Goal: Task Accomplishment & Management: Complete application form

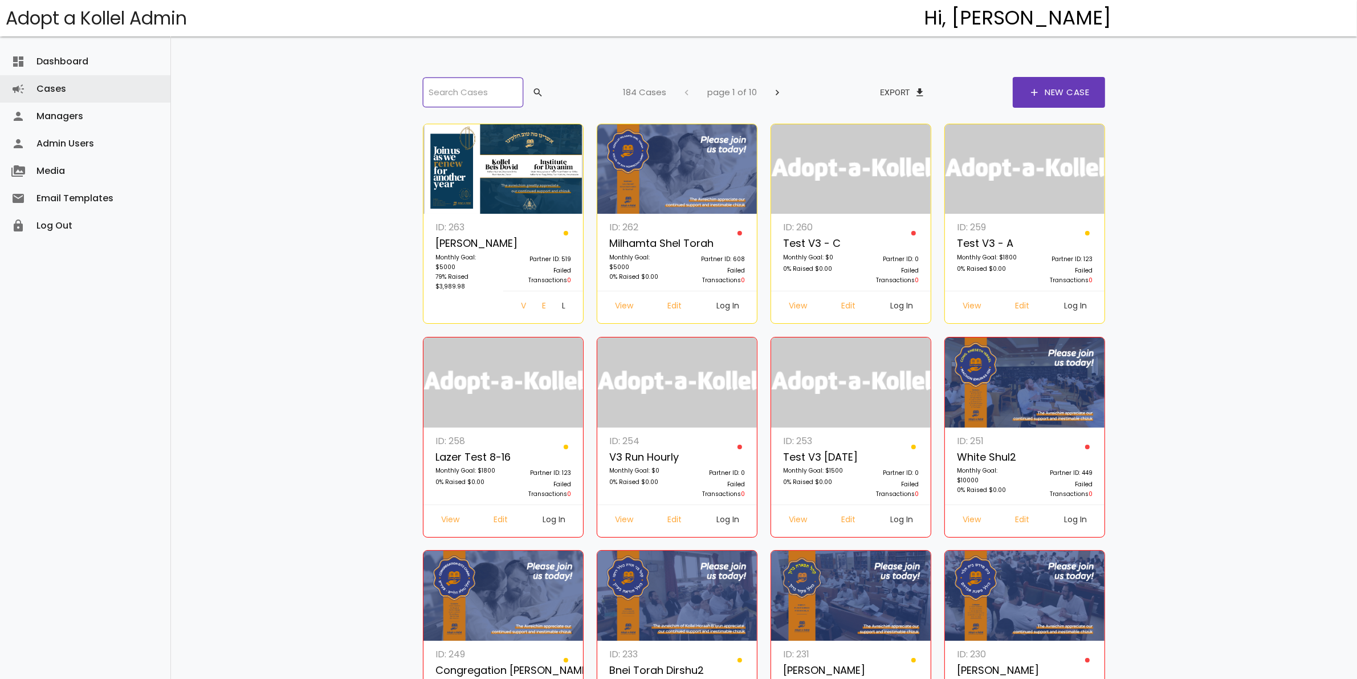
click at [490, 92] on input "search" at bounding box center [473, 92] width 100 height 30
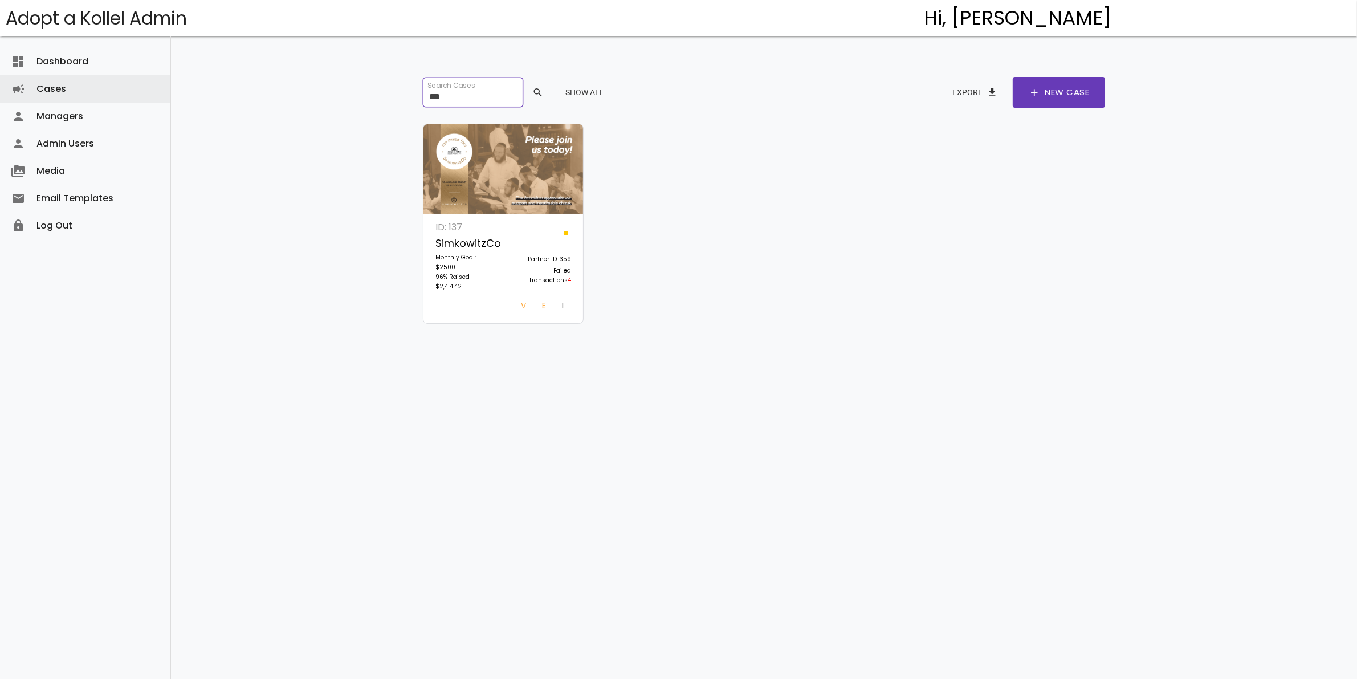
type input "***"
click at [553, 305] on link "Log In" at bounding box center [564, 307] width 22 height 21
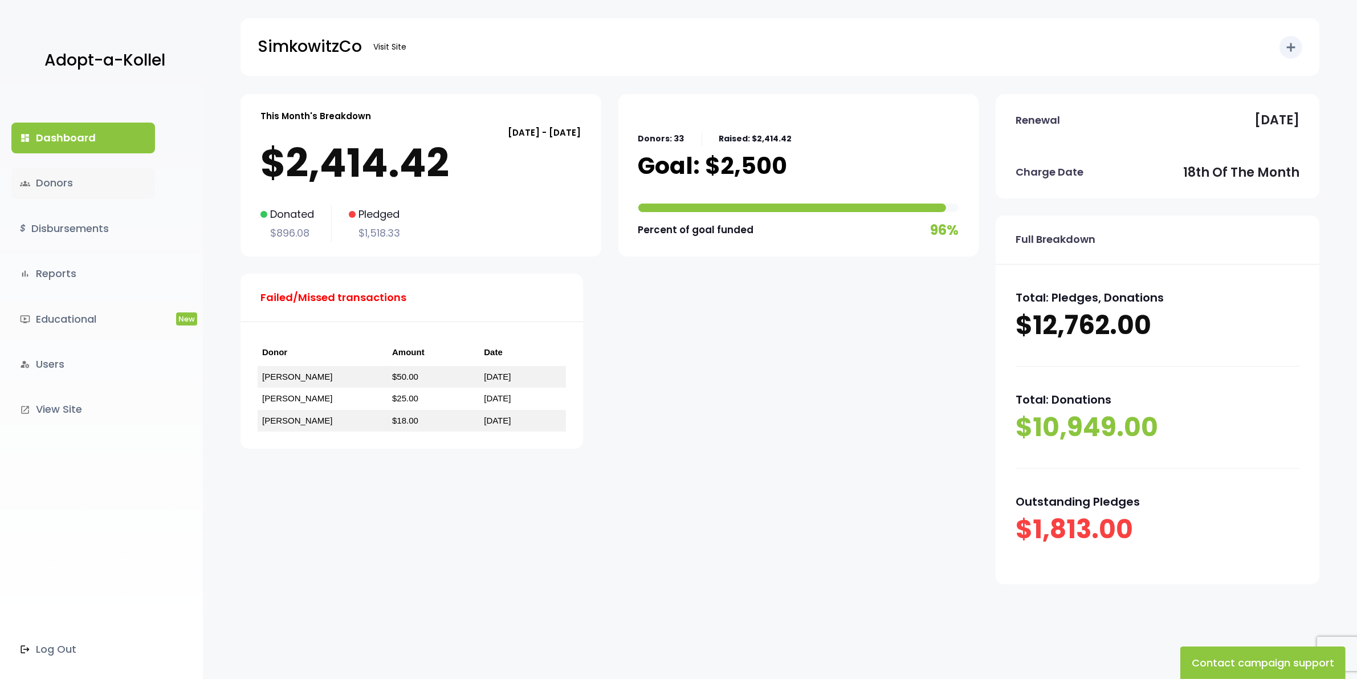
click at [56, 183] on link "groups Donors" at bounding box center [83, 183] width 144 height 31
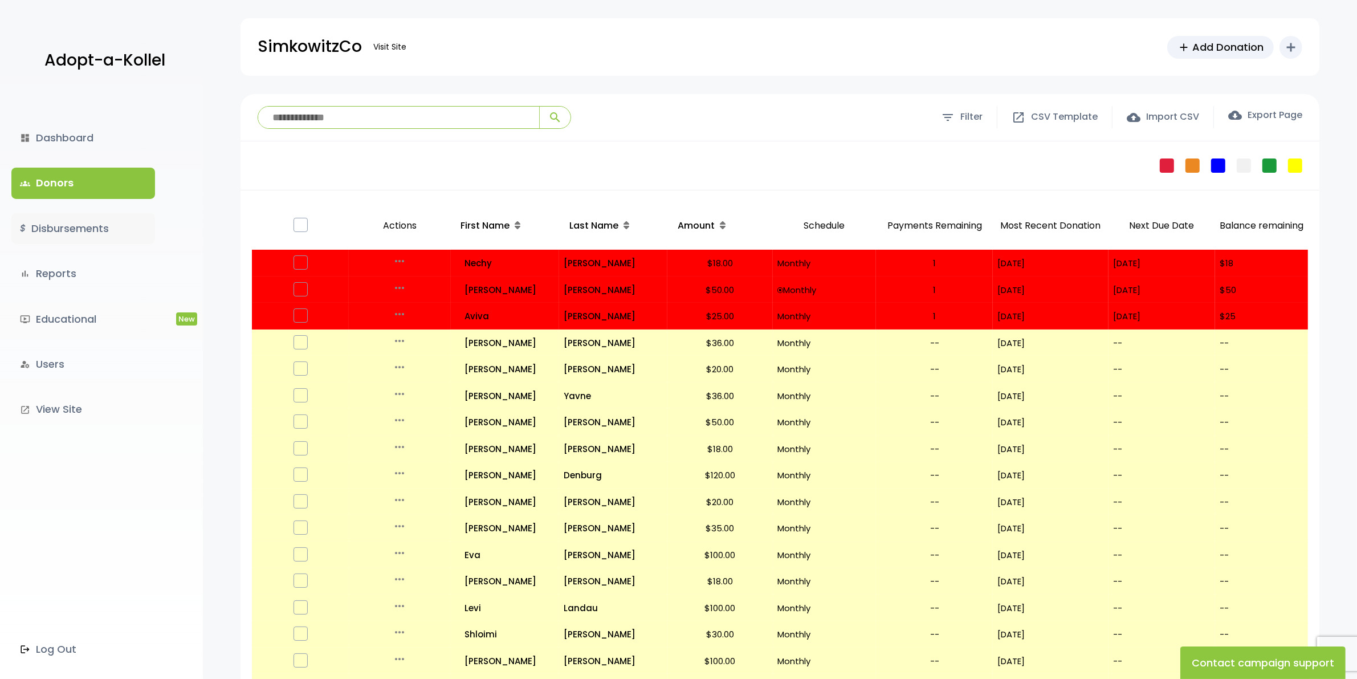
click at [48, 225] on link "$ Disbursements" at bounding box center [83, 228] width 144 height 31
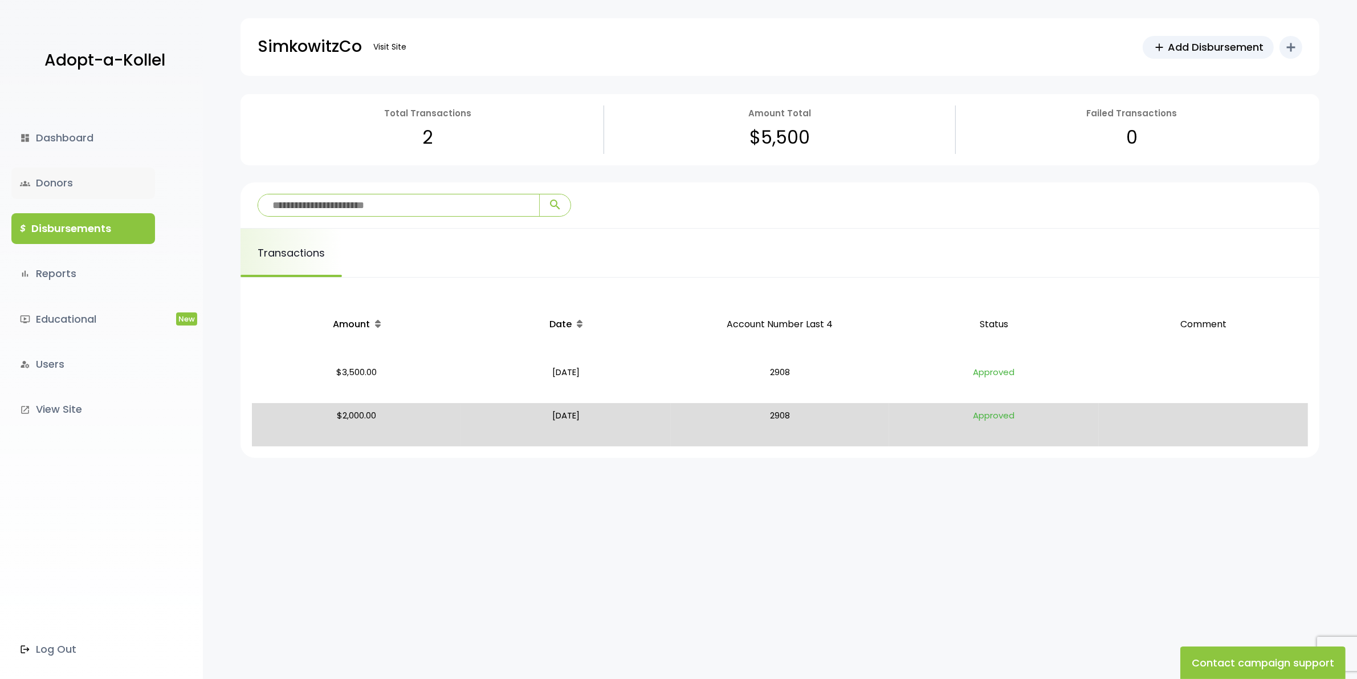
click at [61, 175] on link "groups Donors" at bounding box center [83, 183] width 144 height 31
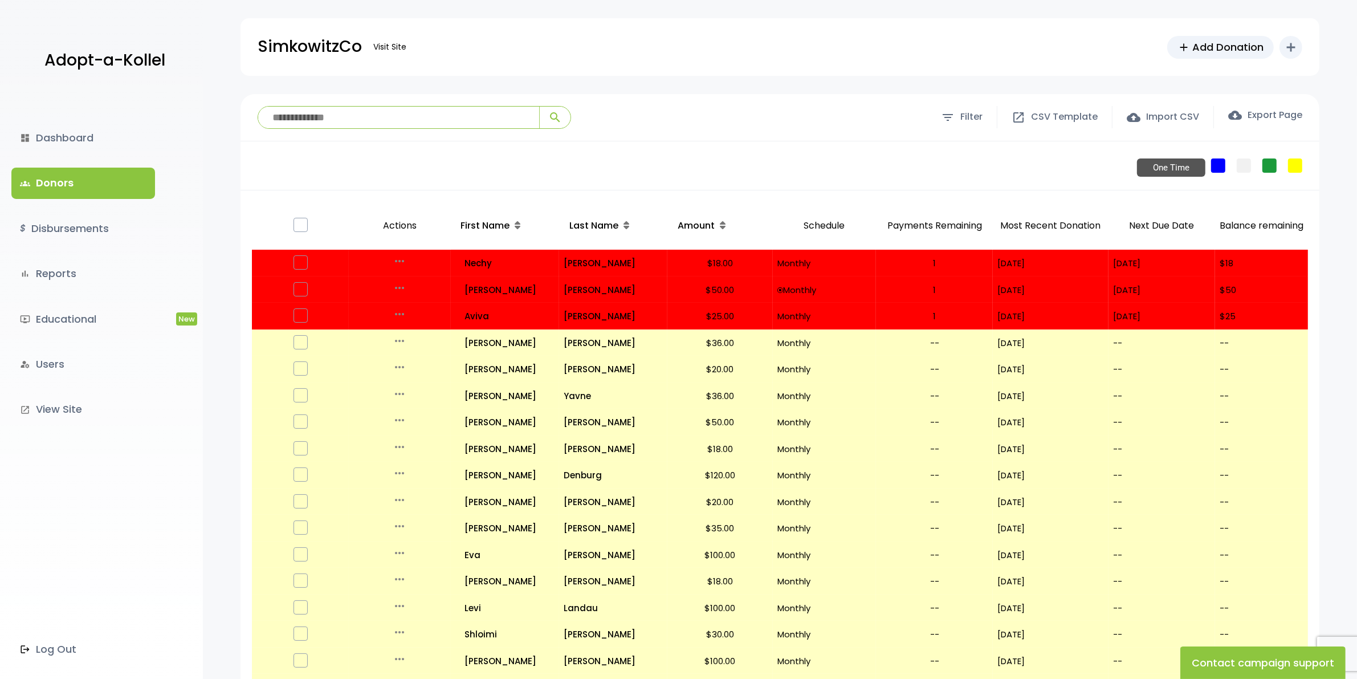
click at [1221, 167] on link "One Time" at bounding box center [1218, 165] width 14 height 14
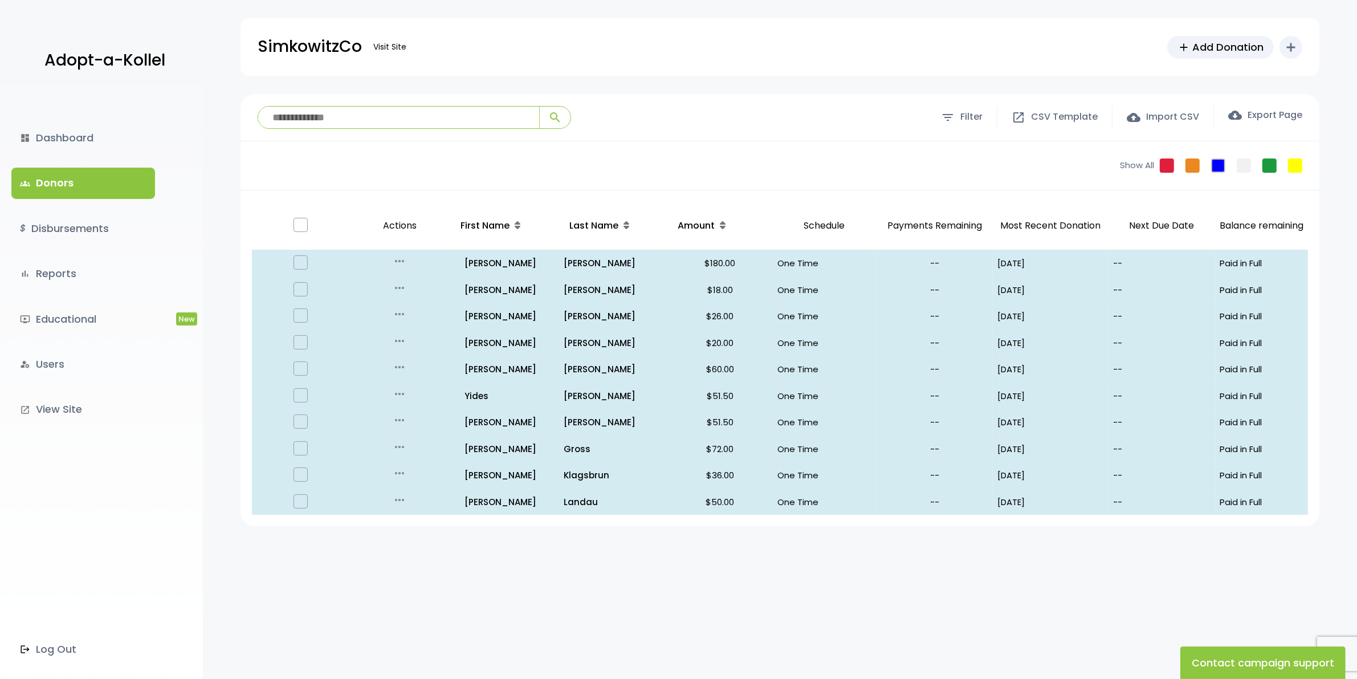
click at [50, 178] on link "groups Donors" at bounding box center [83, 183] width 144 height 31
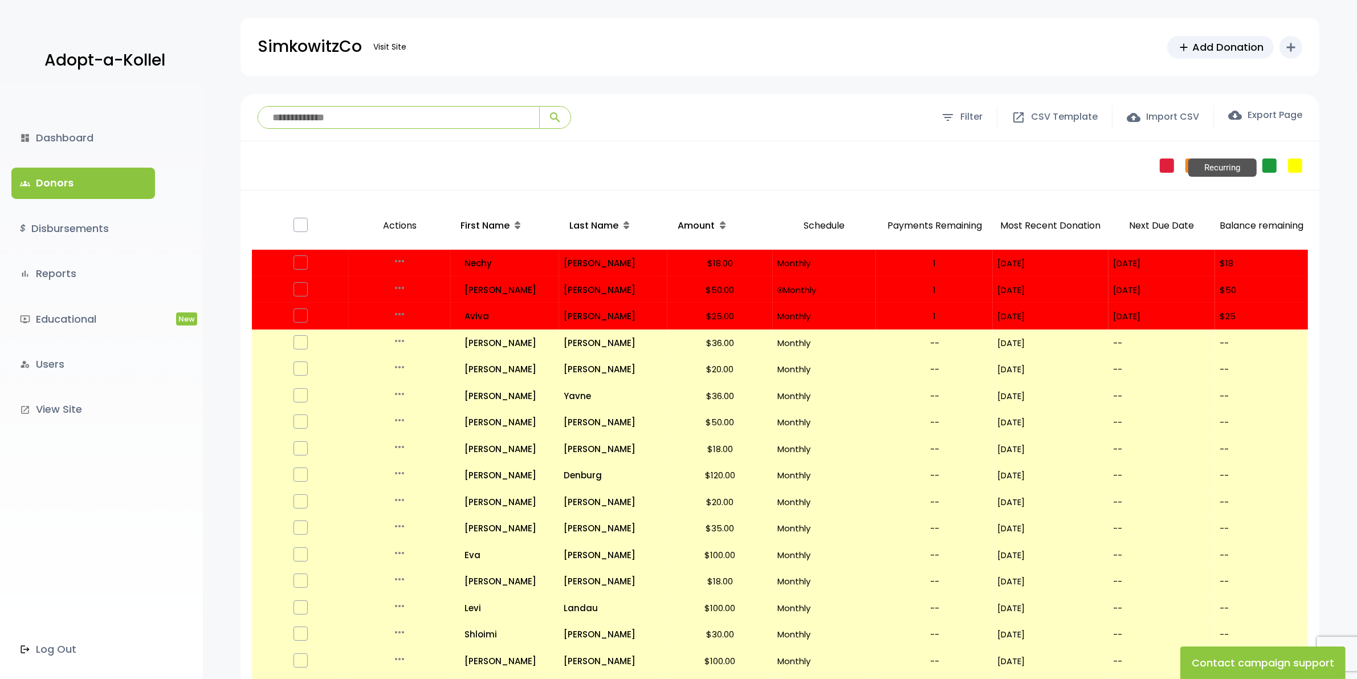
click at [1269, 166] on link "Recurring" at bounding box center [1269, 165] width 14 height 14
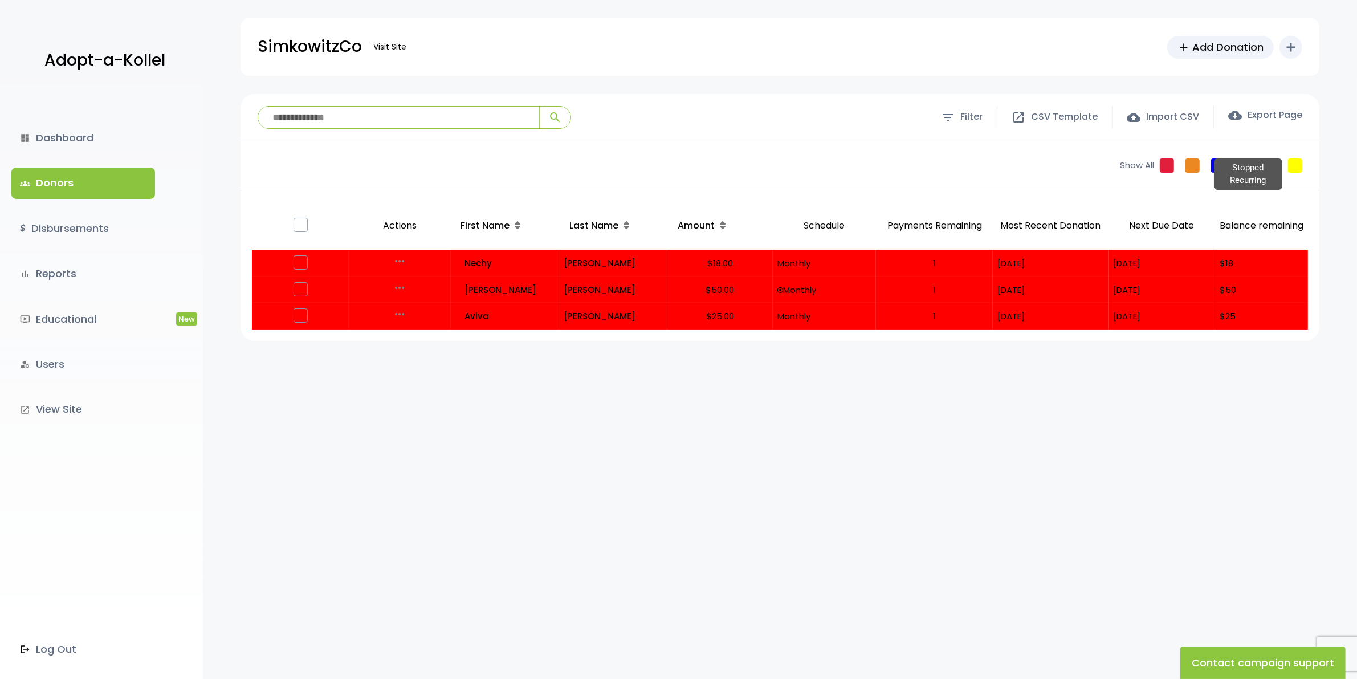
click at [1289, 164] on link "Stopped Recurring" at bounding box center [1295, 165] width 14 height 14
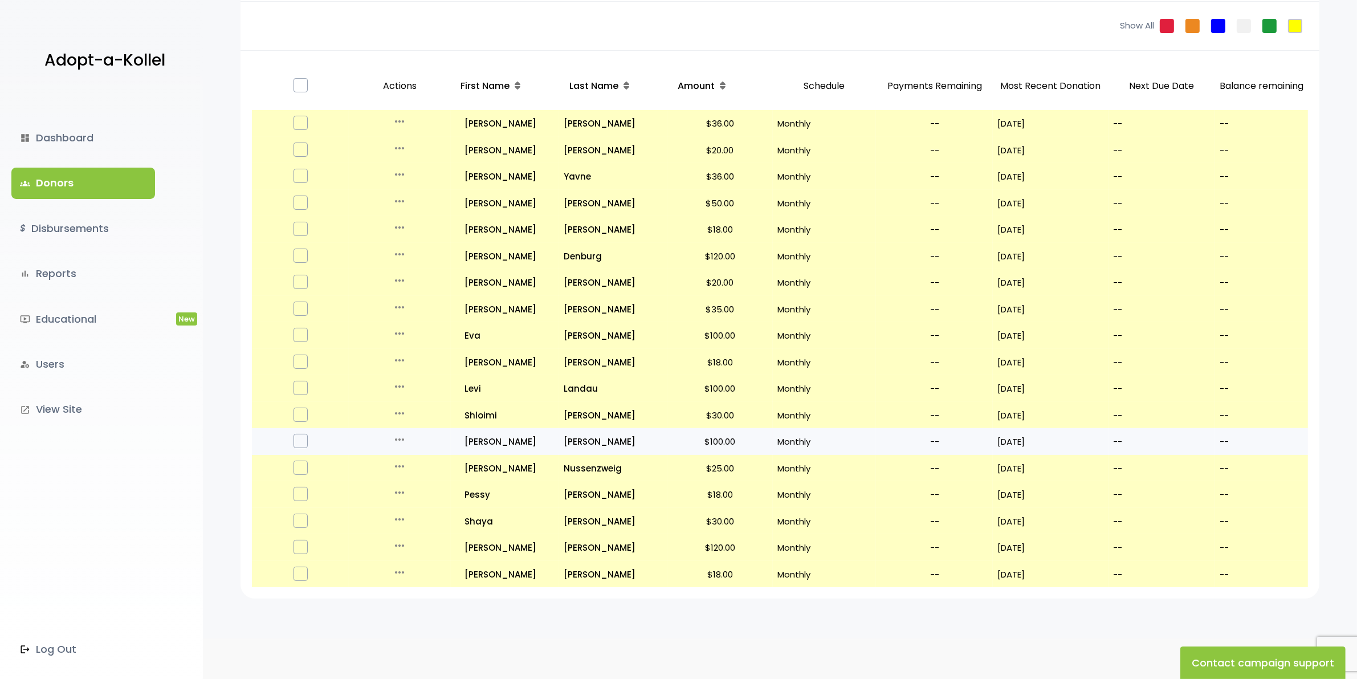
scroll to position [142, 0]
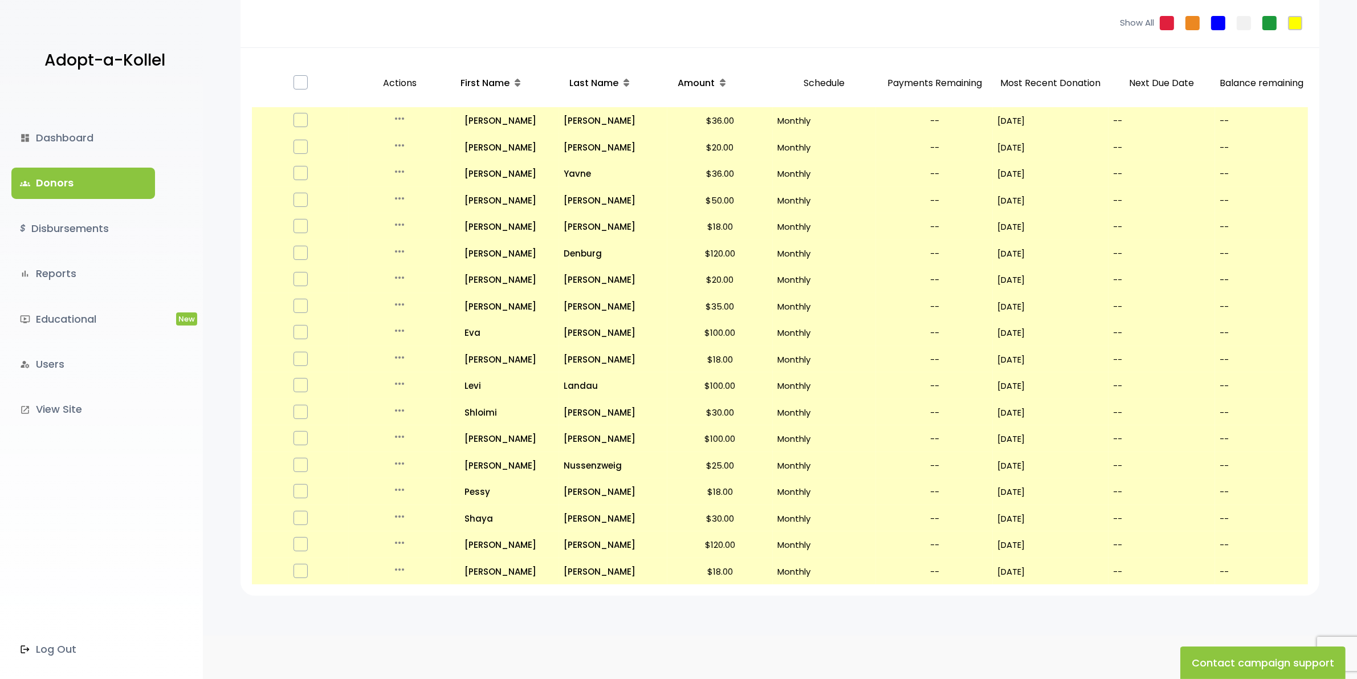
click at [47, 183] on link "groups Donors" at bounding box center [83, 183] width 144 height 31
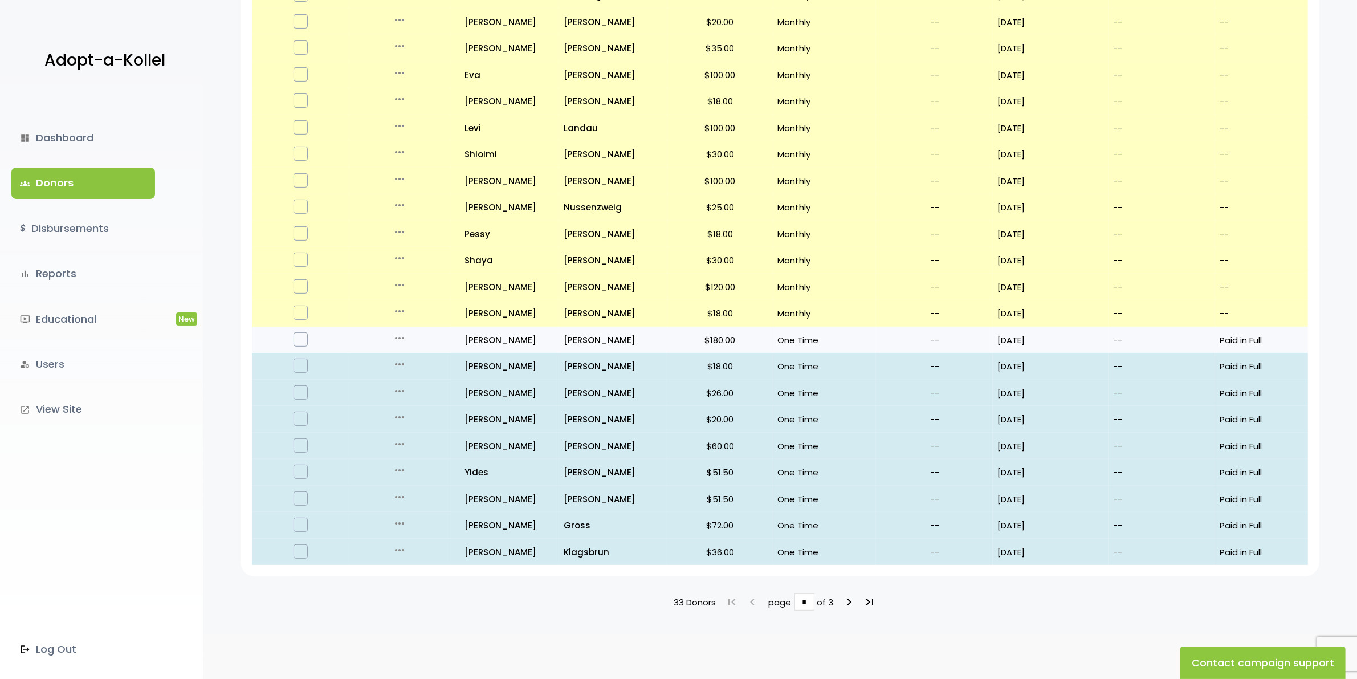
scroll to position [482, 0]
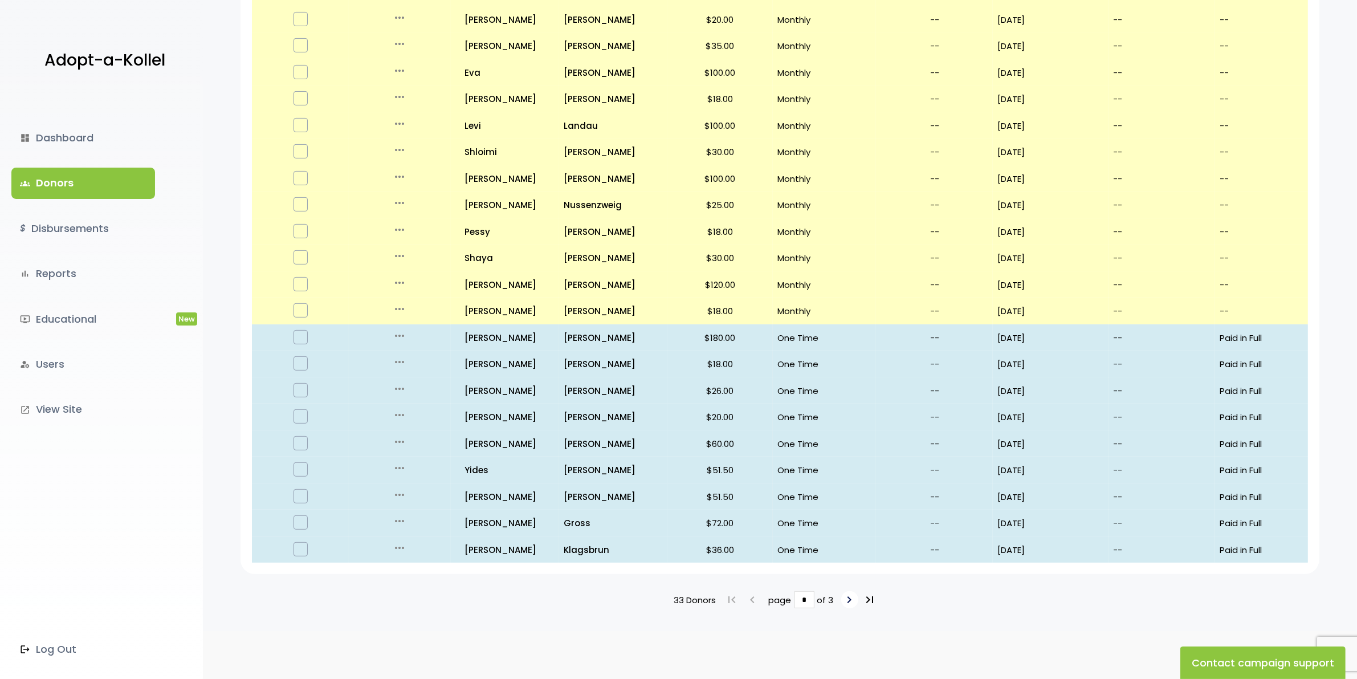
click at [845, 593] on icon "keyboard_arrow_right" at bounding box center [850, 600] width 14 height 14
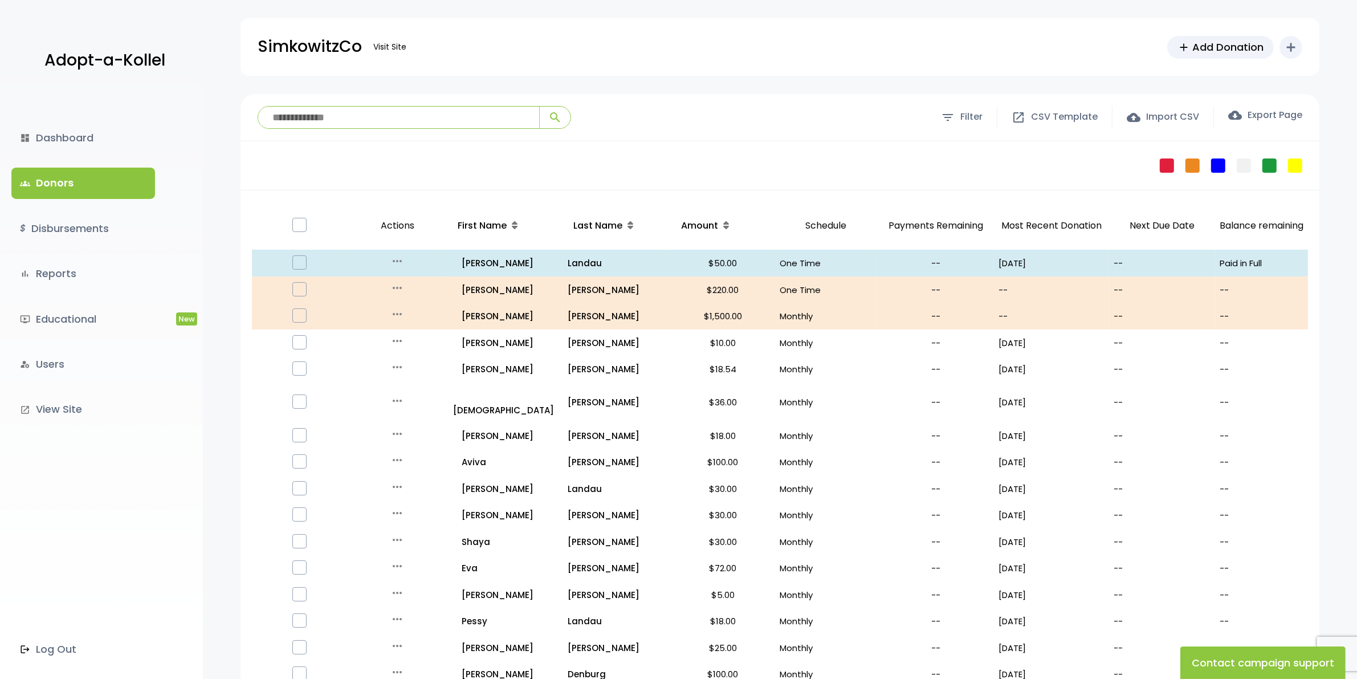
click at [81, 182] on link "groups Donors" at bounding box center [83, 183] width 144 height 31
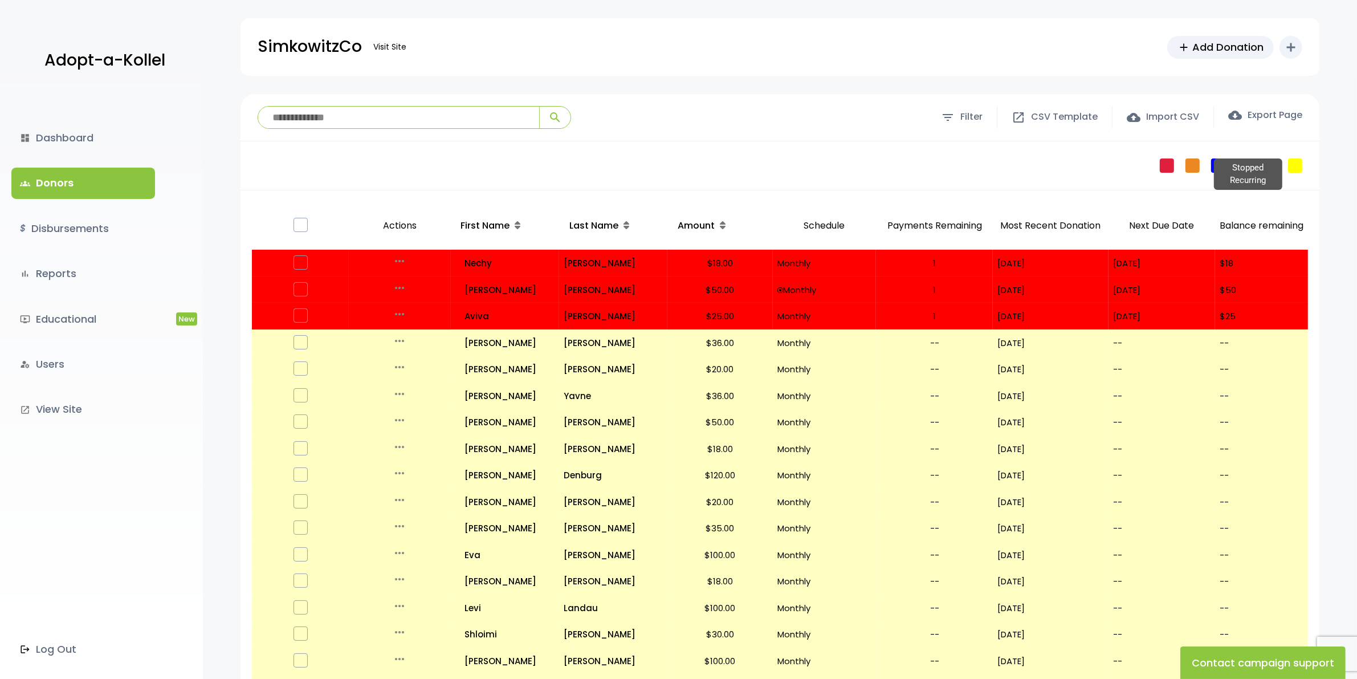
click at [1300, 164] on link "Stopped Recurring" at bounding box center [1295, 165] width 14 height 14
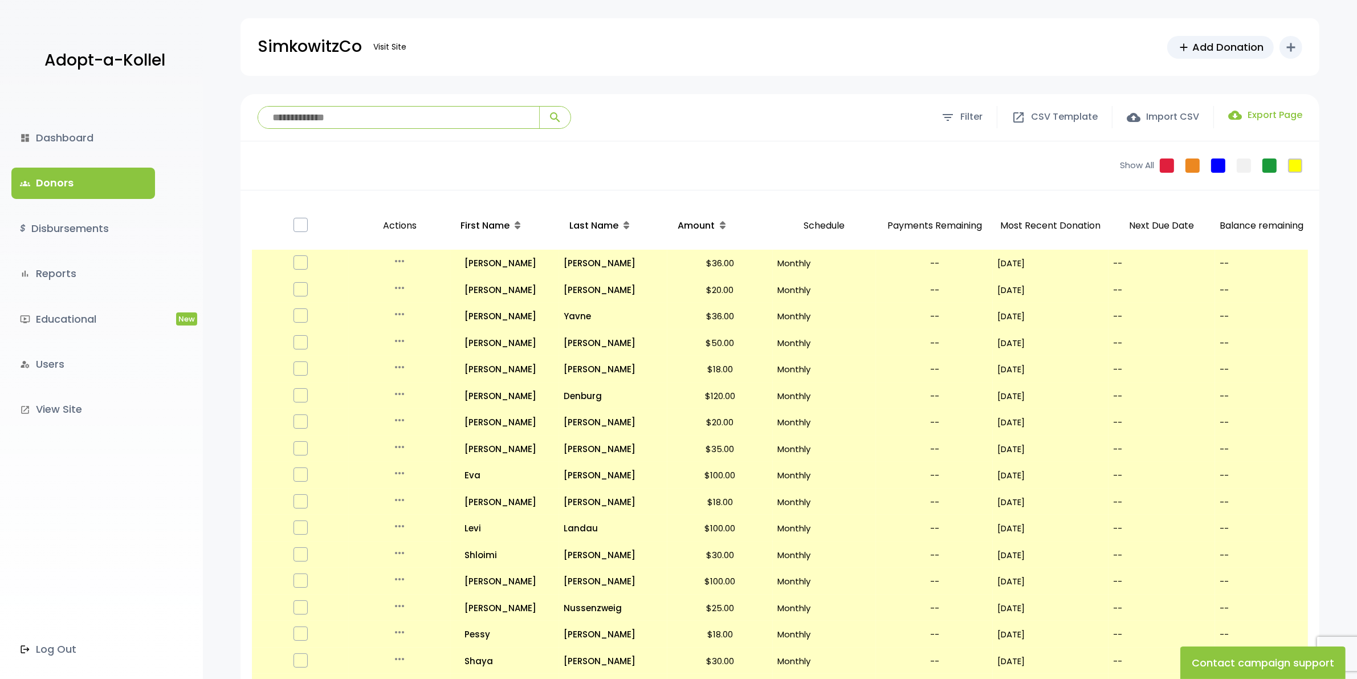
click at [1258, 114] on label "cloud_download Export Page" at bounding box center [1265, 115] width 74 height 14
click at [1159, 168] on link "Failed" at bounding box center [1166, 165] width 14 height 14
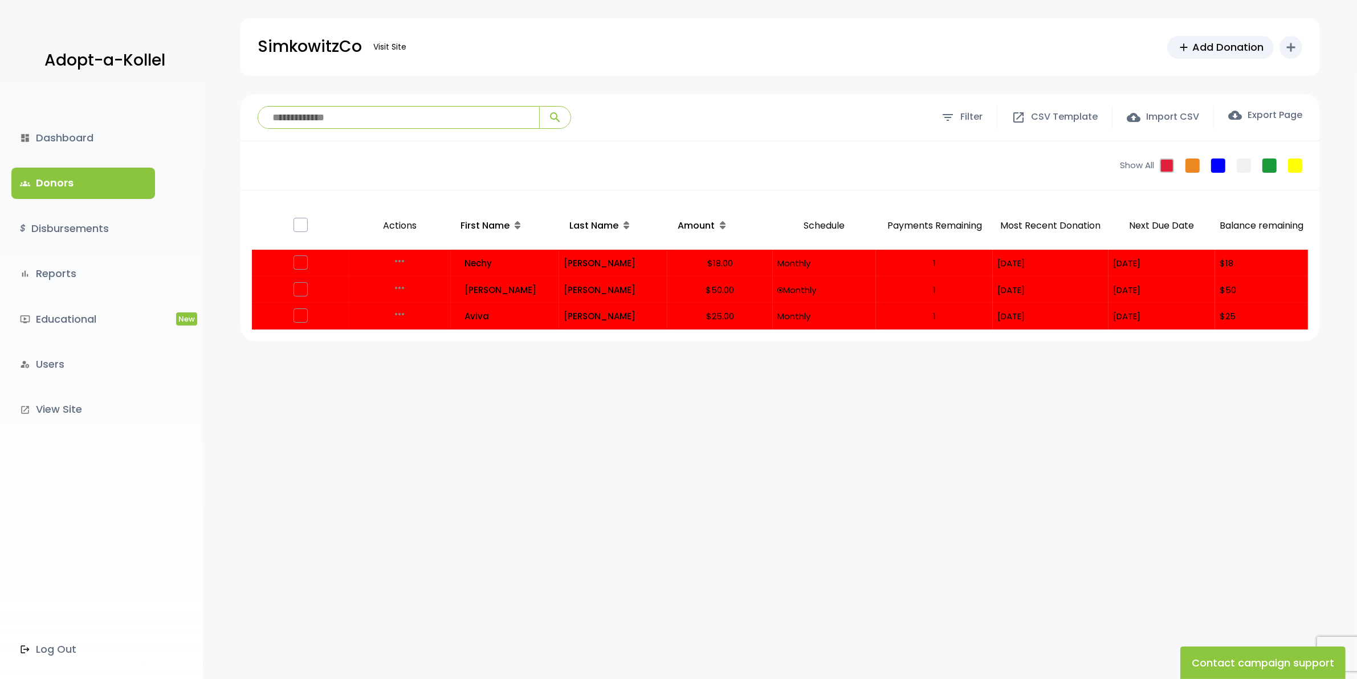
click at [75, 182] on link "groups Donors" at bounding box center [83, 183] width 144 height 31
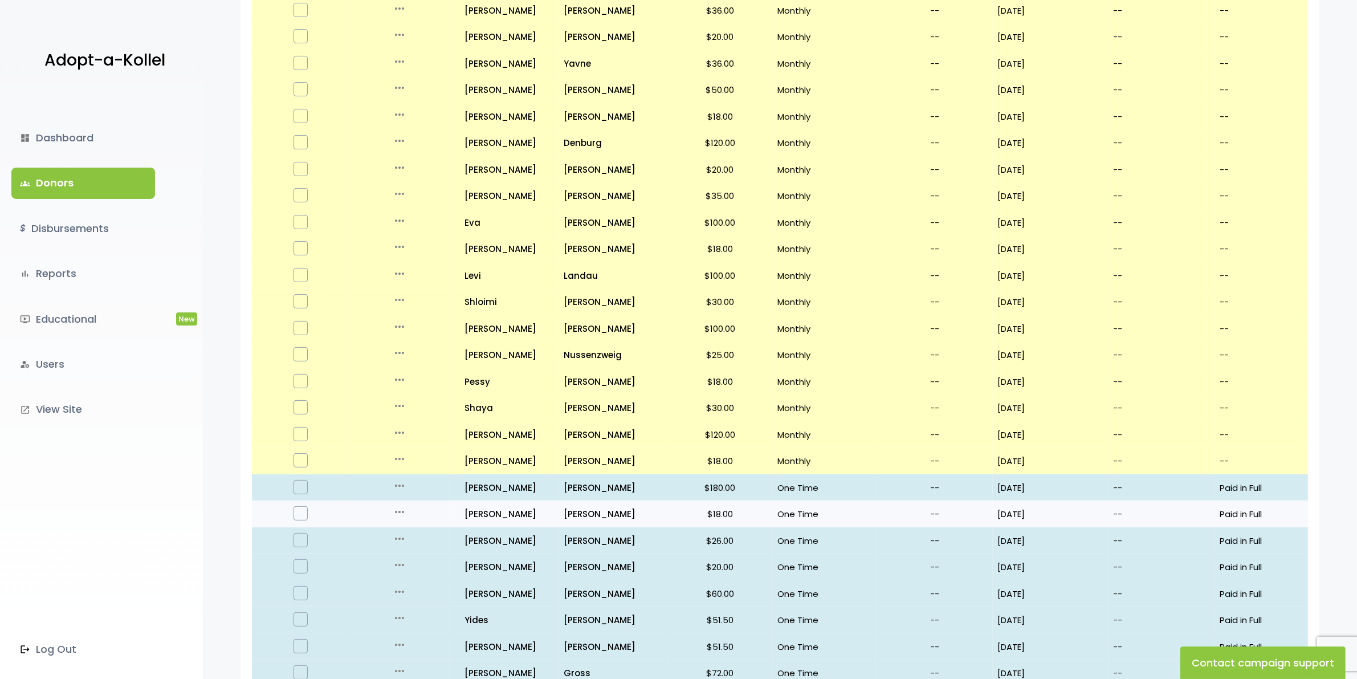
scroll to position [71, 0]
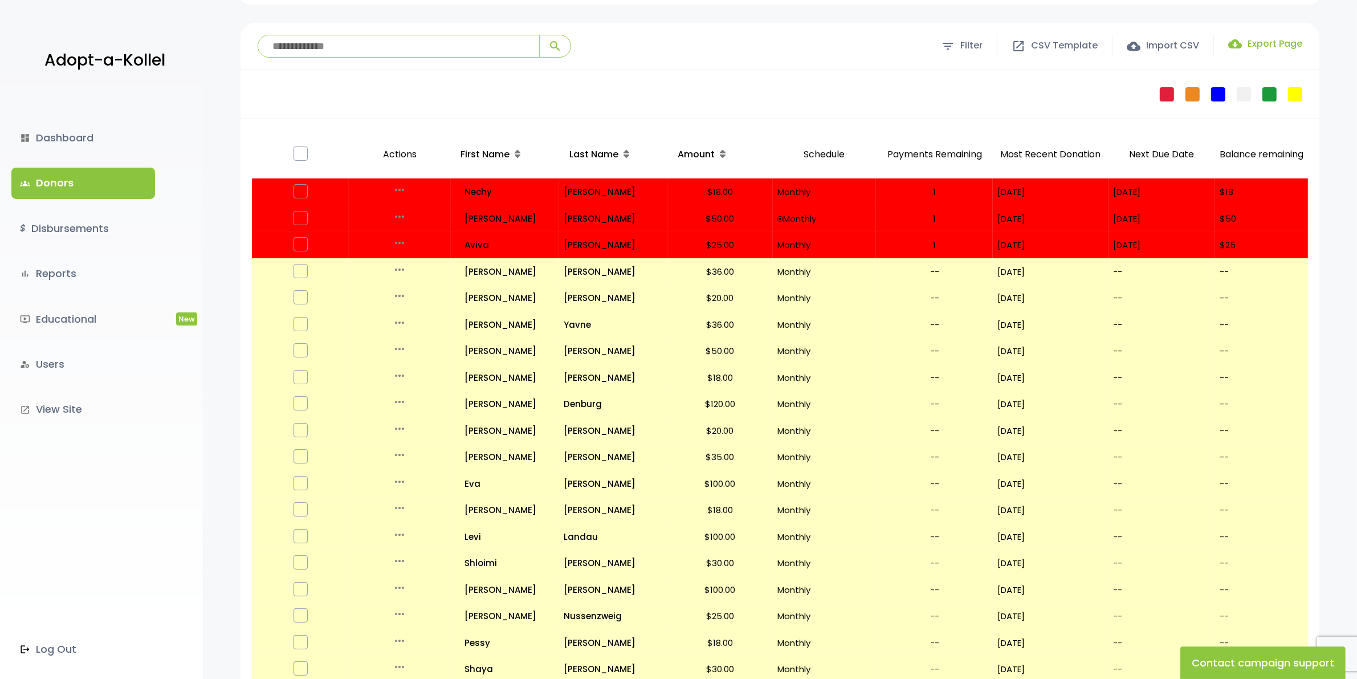
click at [1252, 39] on label "cloud_download Export Page" at bounding box center [1265, 44] width 74 height 14
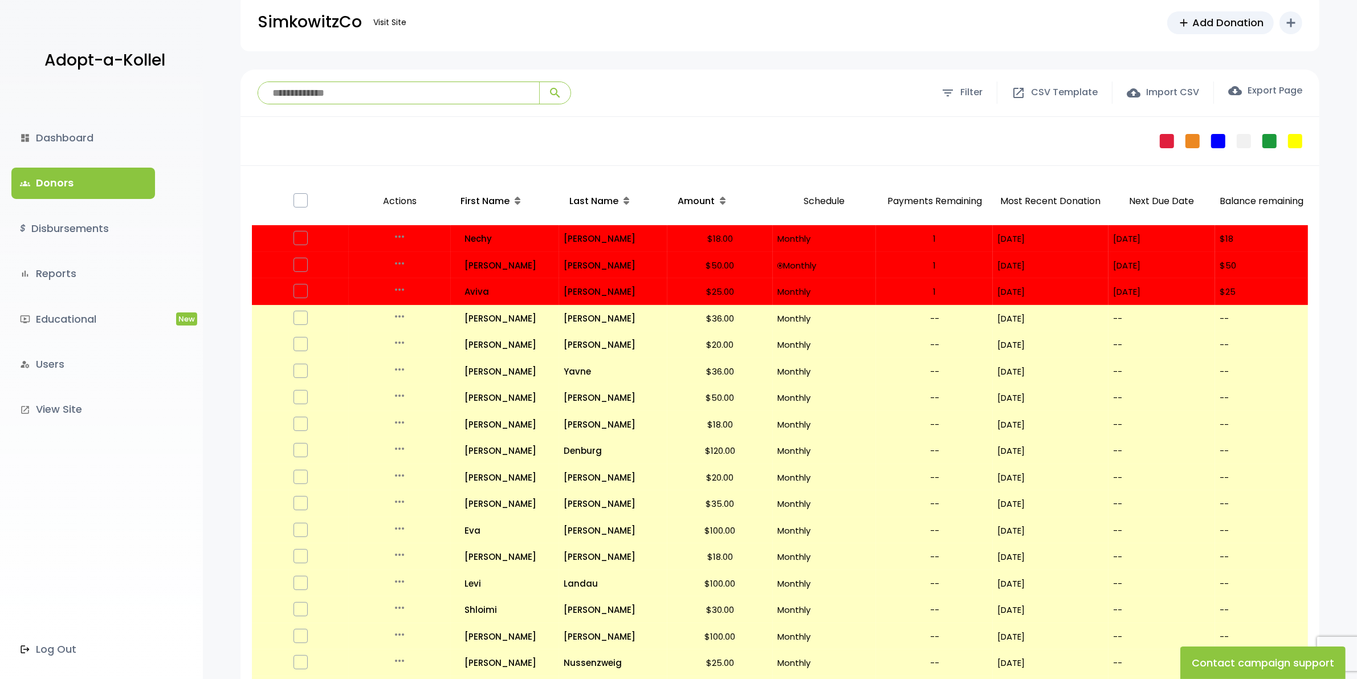
scroll to position [0, 0]
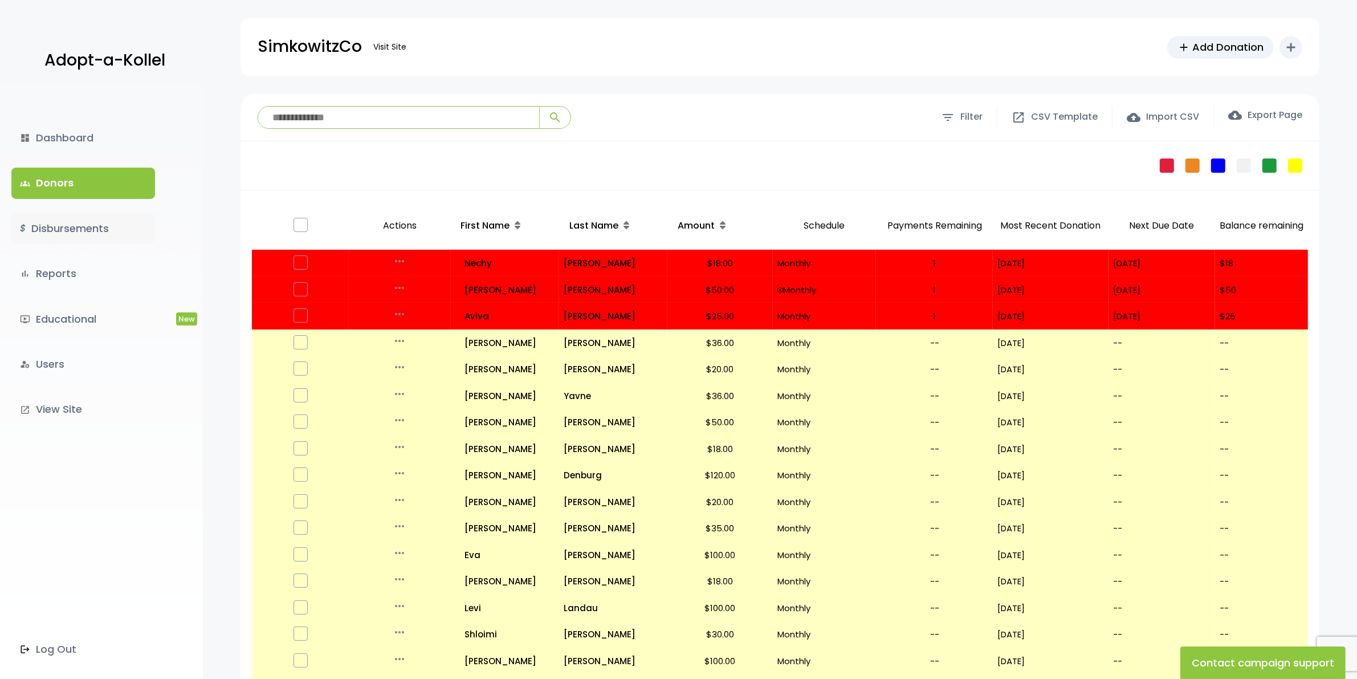
click at [84, 226] on link "$ Disbursements" at bounding box center [83, 228] width 144 height 31
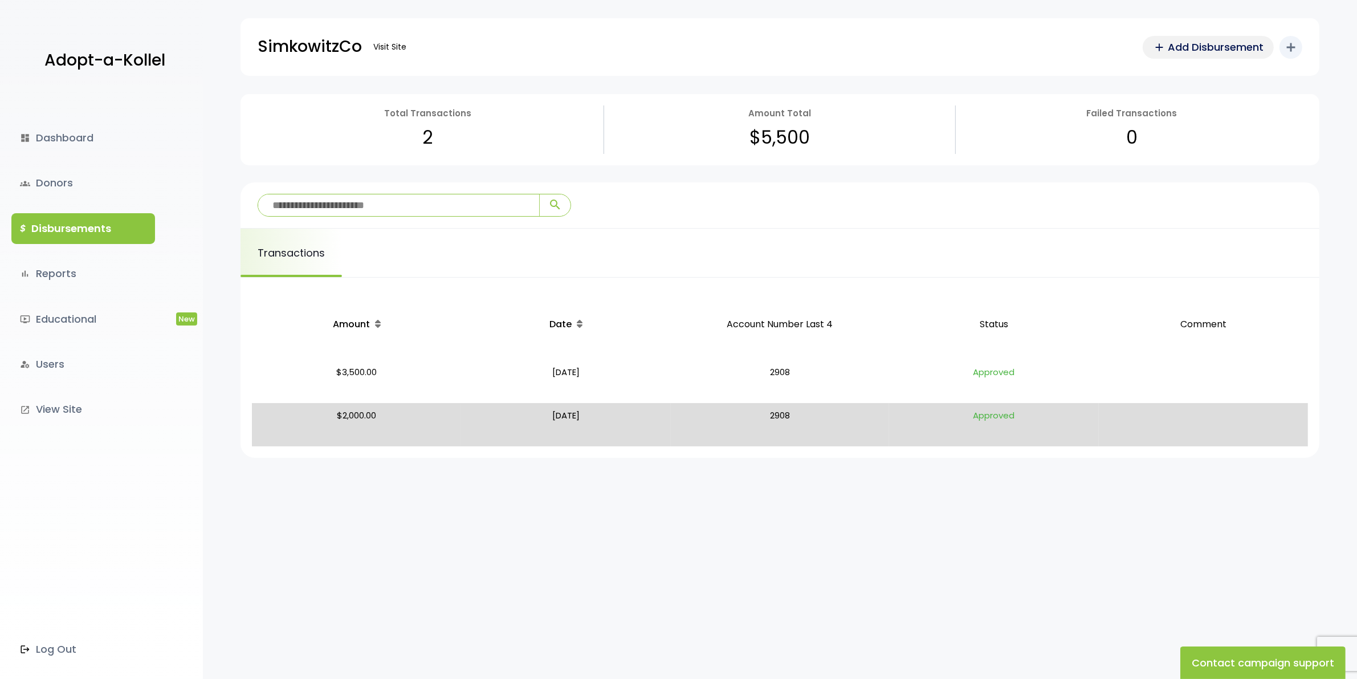
click at [1214, 39] on span "Add Disbursement" at bounding box center [1215, 46] width 96 height 15
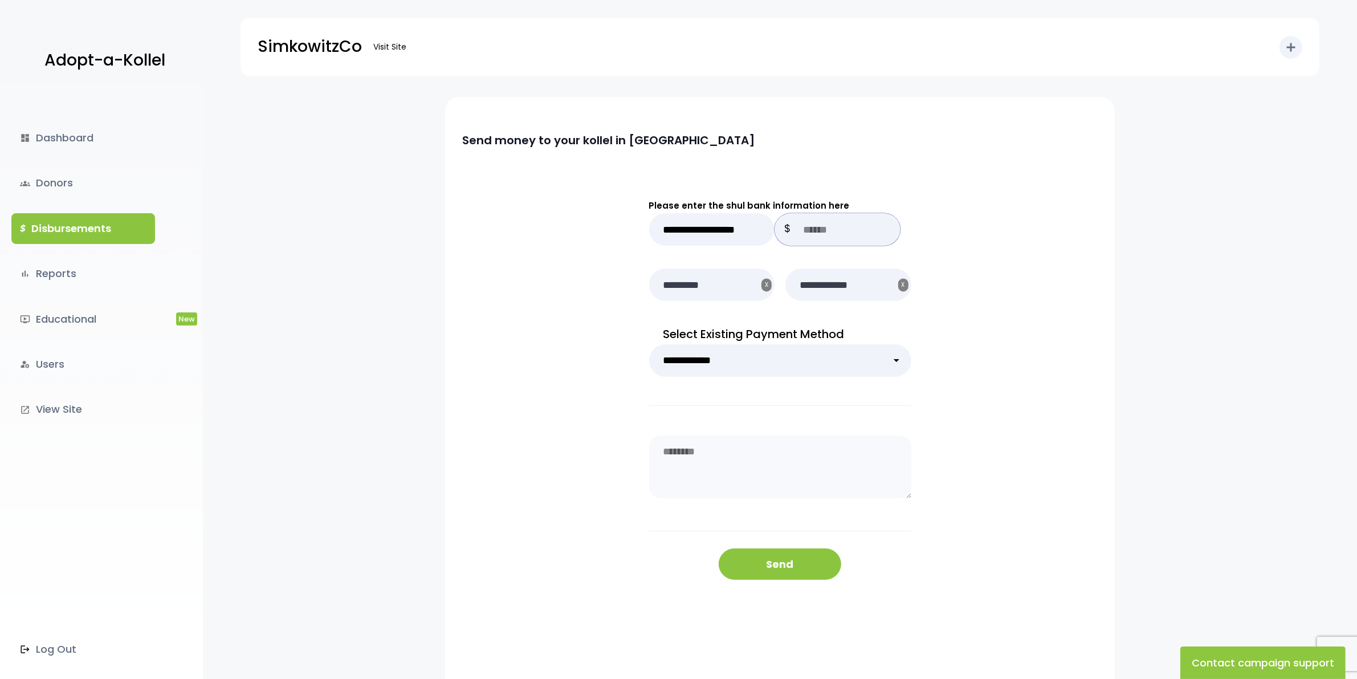
click at [825, 229] on input "text" at bounding box center [837, 229] width 126 height 32
type input "*****"
click at [799, 568] on button "Send" at bounding box center [779, 563] width 123 height 31
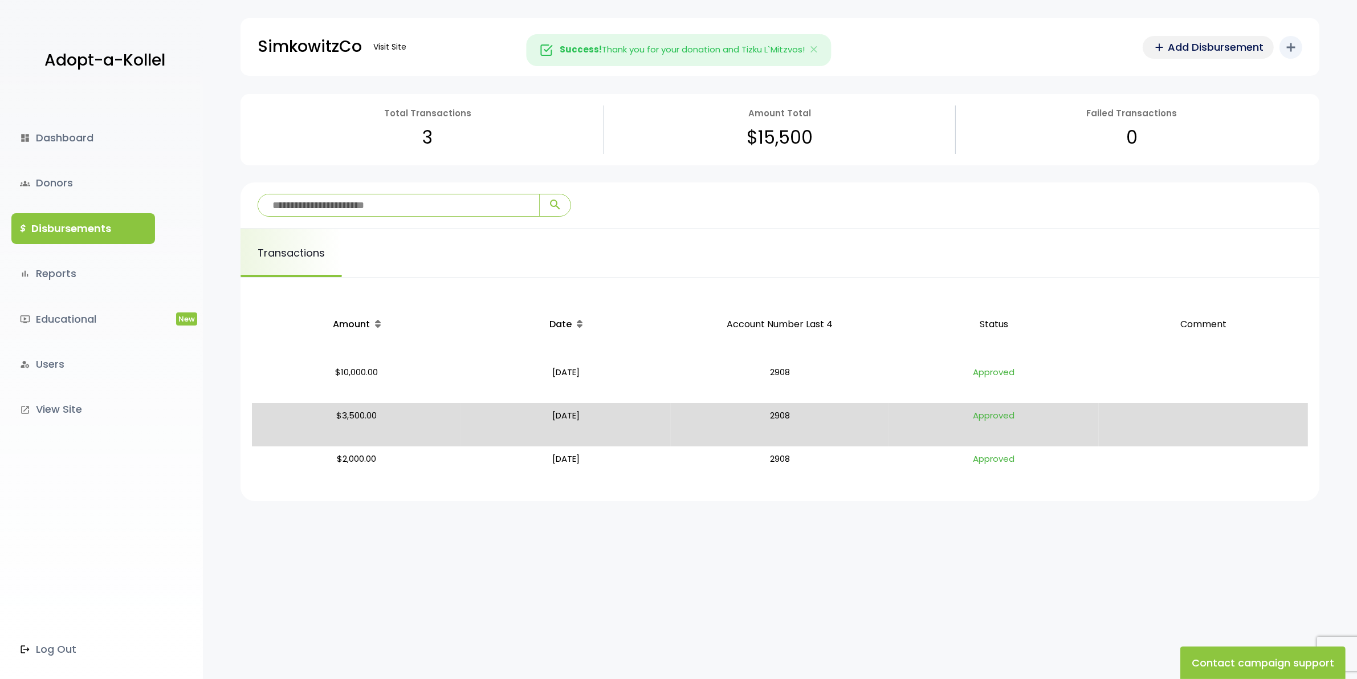
click at [1208, 41] on span "Add Disbursement" at bounding box center [1215, 46] width 96 height 15
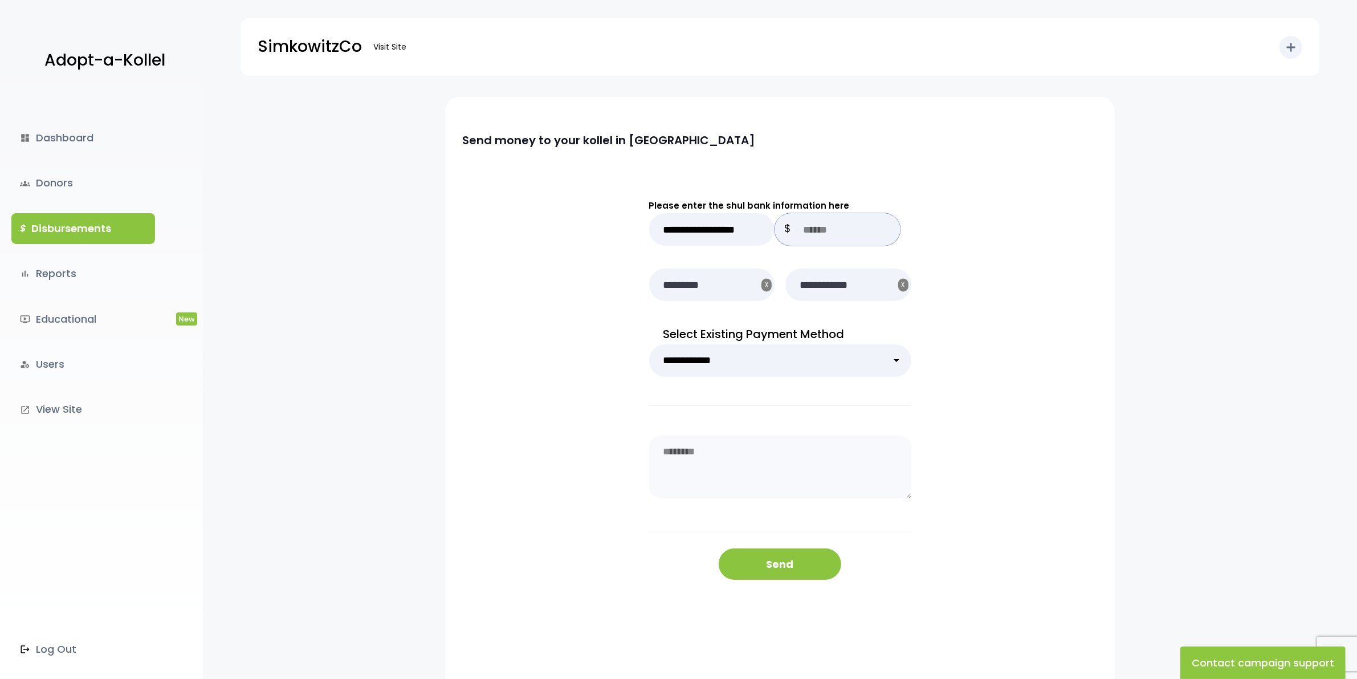
click at [833, 235] on input "text" at bounding box center [837, 229] width 126 height 32
type input "*"
type input "****"
click at [1003, 224] on div "**********" at bounding box center [779, 388] width 669 height 479
click at [761, 560] on button "Send" at bounding box center [779, 563] width 123 height 31
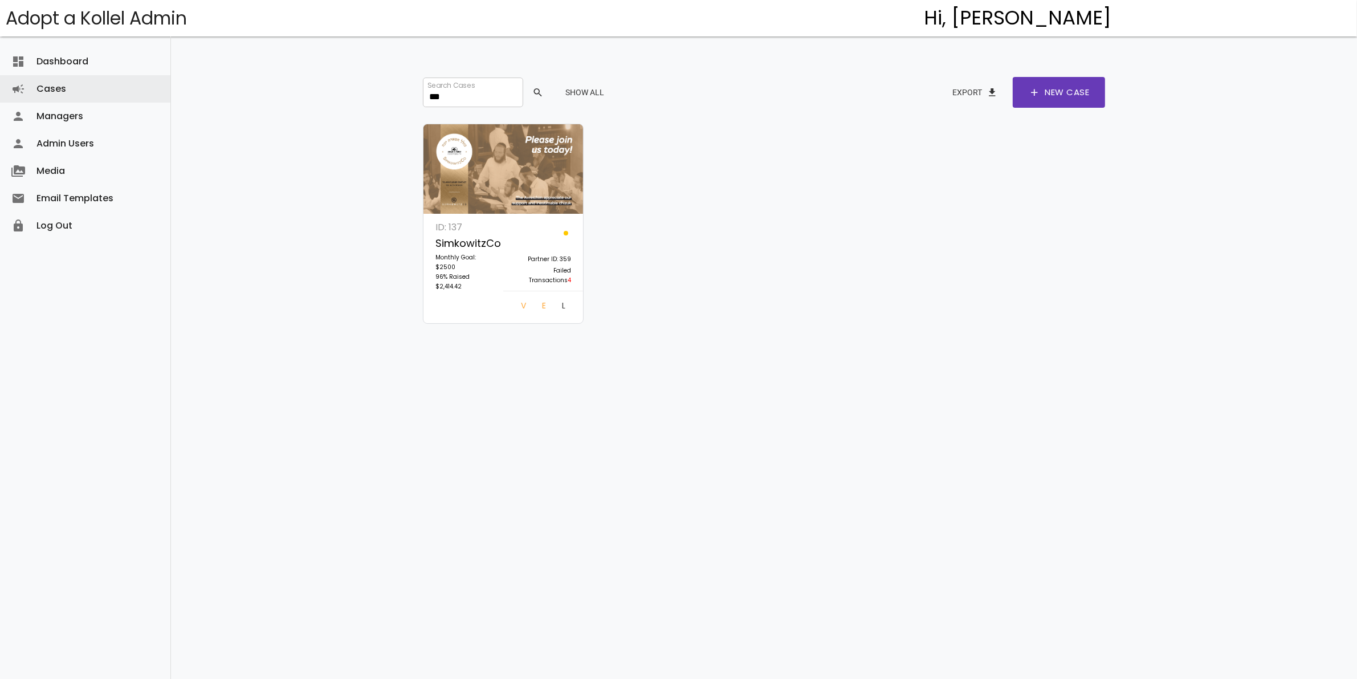
click at [556, 305] on link "Log In" at bounding box center [564, 307] width 22 height 21
click at [553, 304] on link "Log In" at bounding box center [564, 307] width 22 height 21
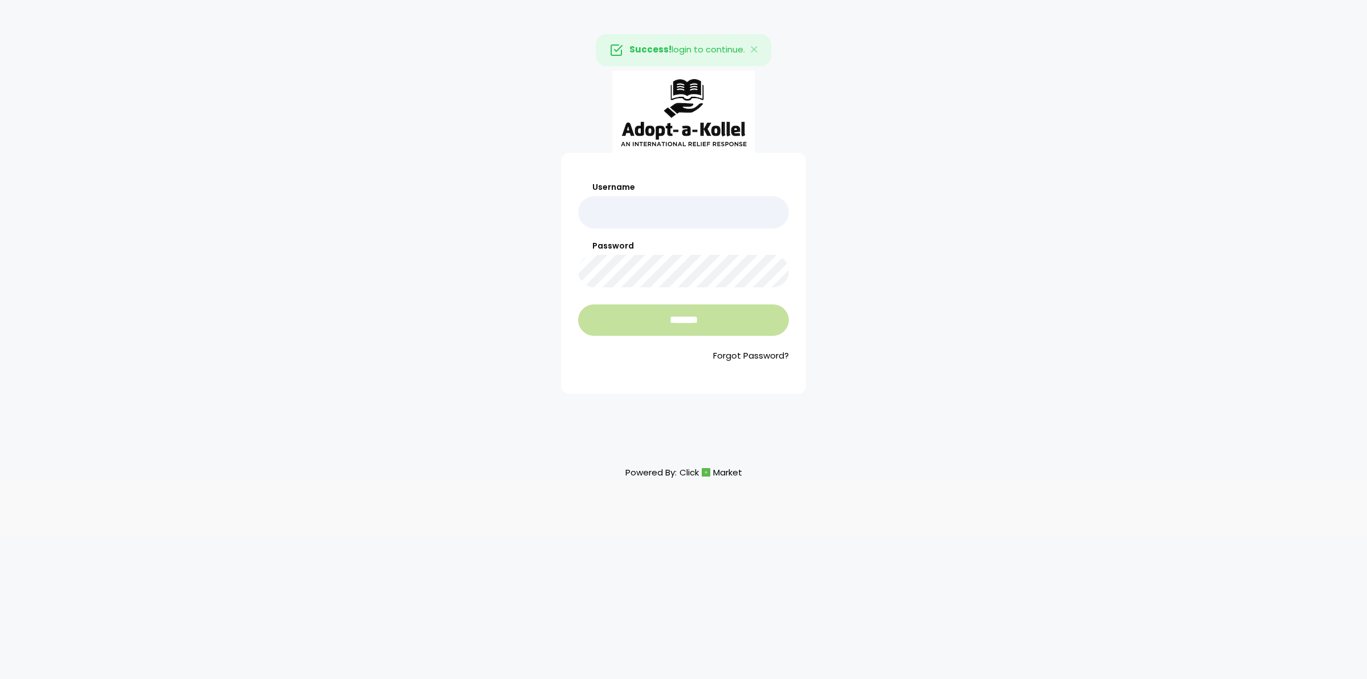
type input "**********"
click at [688, 328] on input "*******" at bounding box center [683, 319] width 211 height 31
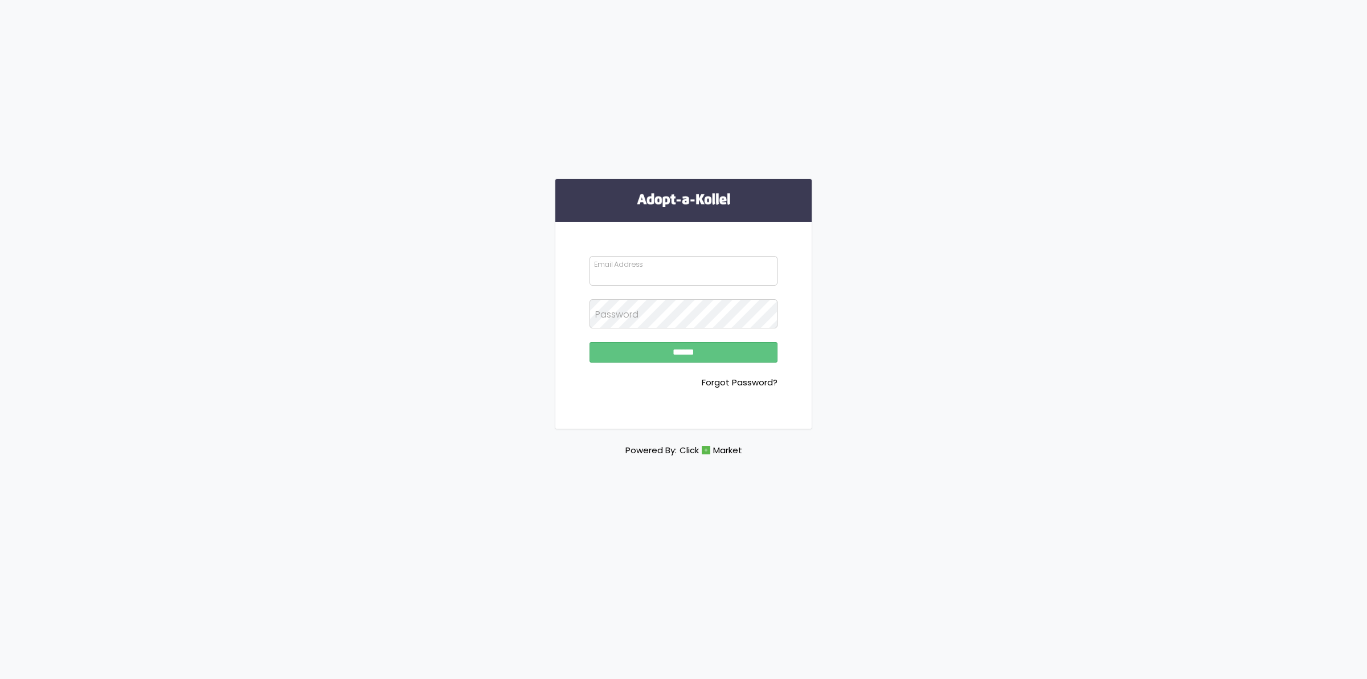
type input "**********"
drag, startPoint x: 685, startPoint y: 353, endPoint x: 692, endPoint y: 353, distance: 7.4
click at [685, 354] on input "******" at bounding box center [684, 352] width 188 height 21
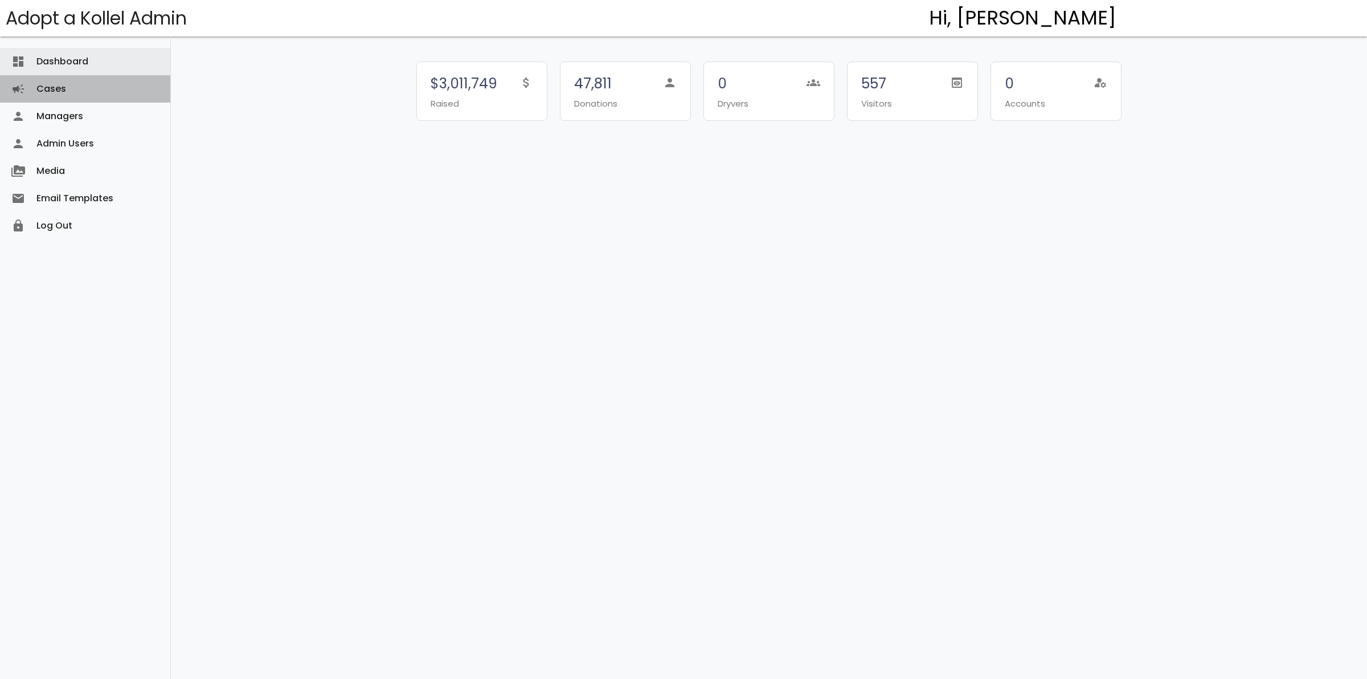
click at [49, 86] on link "Cases campaign" at bounding box center [85, 88] width 170 height 27
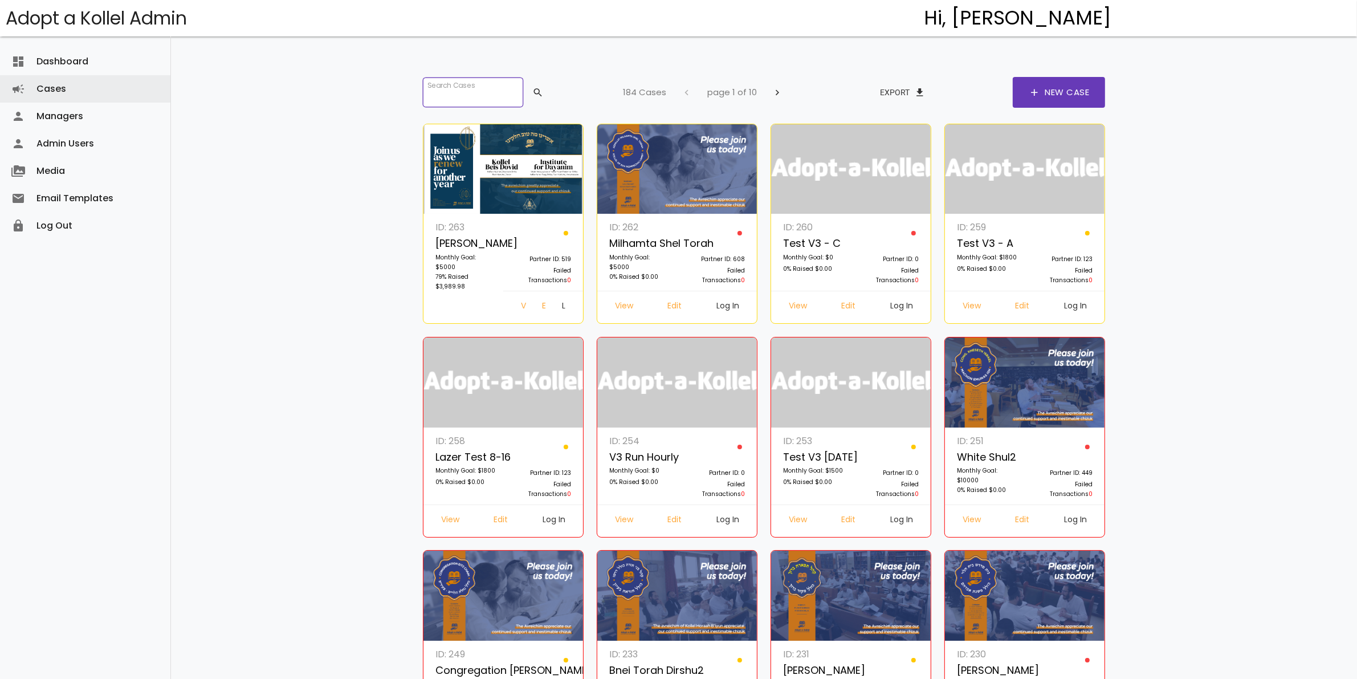
click at [486, 94] on input "search" at bounding box center [473, 92] width 100 height 30
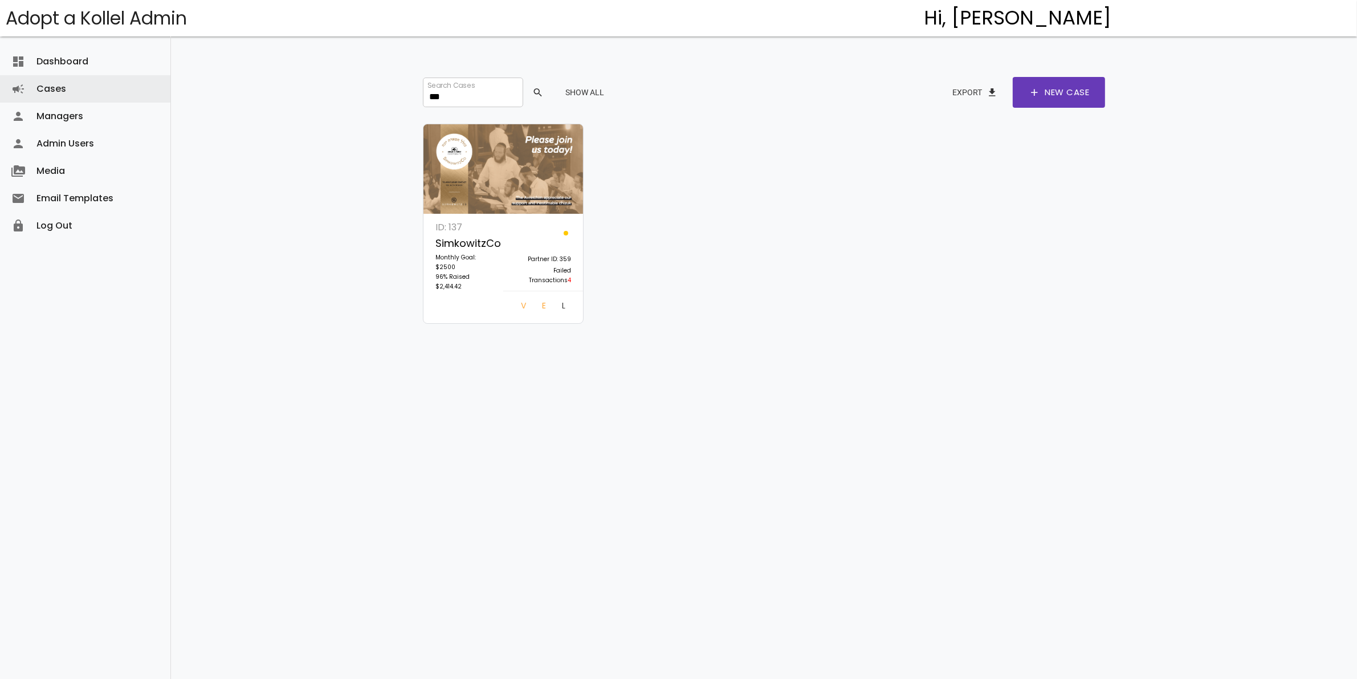
click at [553, 311] on link "Log In" at bounding box center [564, 307] width 22 height 21
drag, startPoint x: 451, startPoint y: 97, endPoint x: 419, endPoint y: 92, distance: 32.2
click at [415, 99] on div "Search Cases *** search Show All Export file_download add New Case ID: 137 Simk…" at bounding box center [764, 321] width 741 height 642
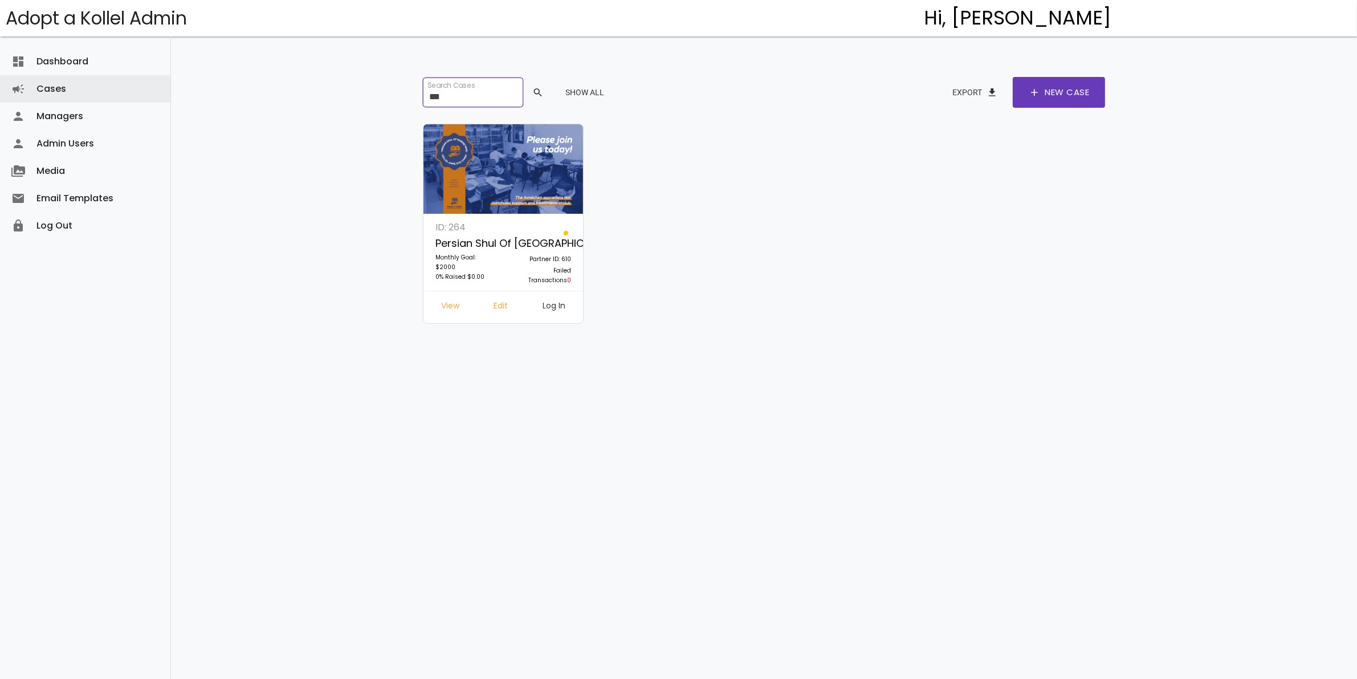
type input "***"
click at [557, 311] on link "Log In" at bounding box center [553, 307] width 41 height 21
click at [501, 308] on link "Edit" at bounding box center [501, 307] width 32 height 21
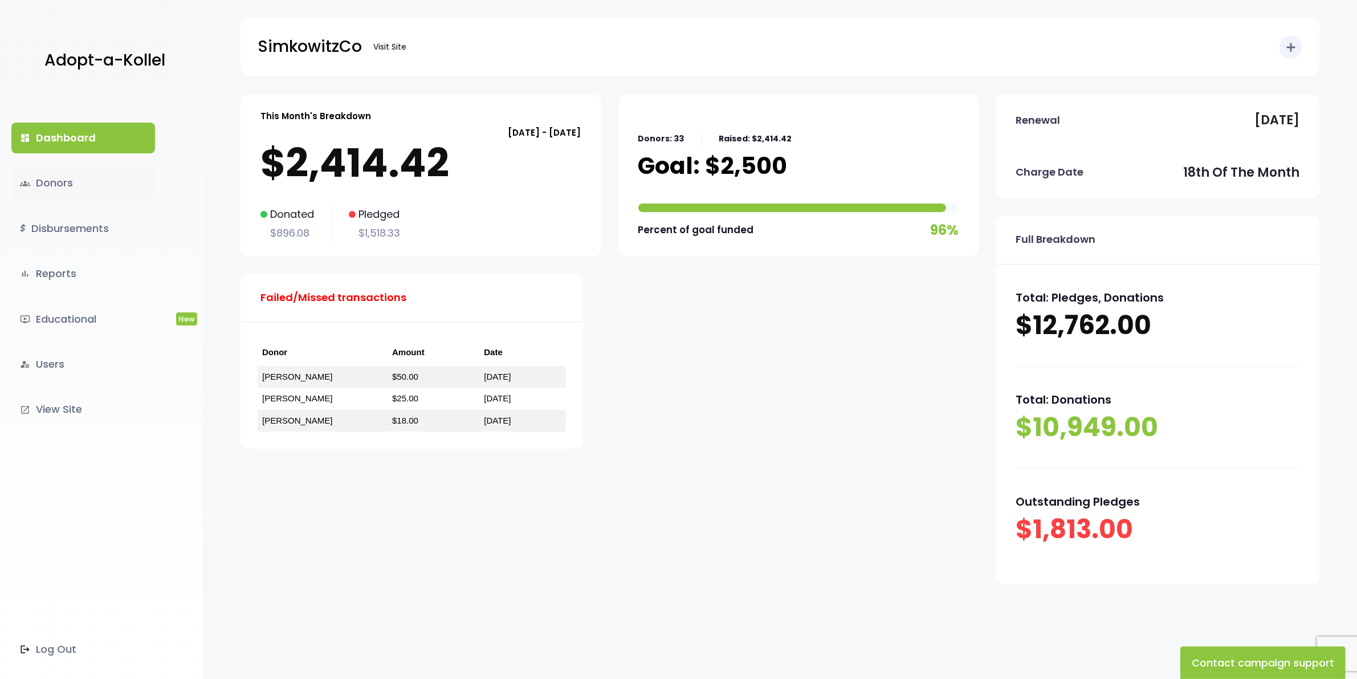
click at [59, 184] on link "groups Donors" at bounding box center [83, 183] width 144 height 31
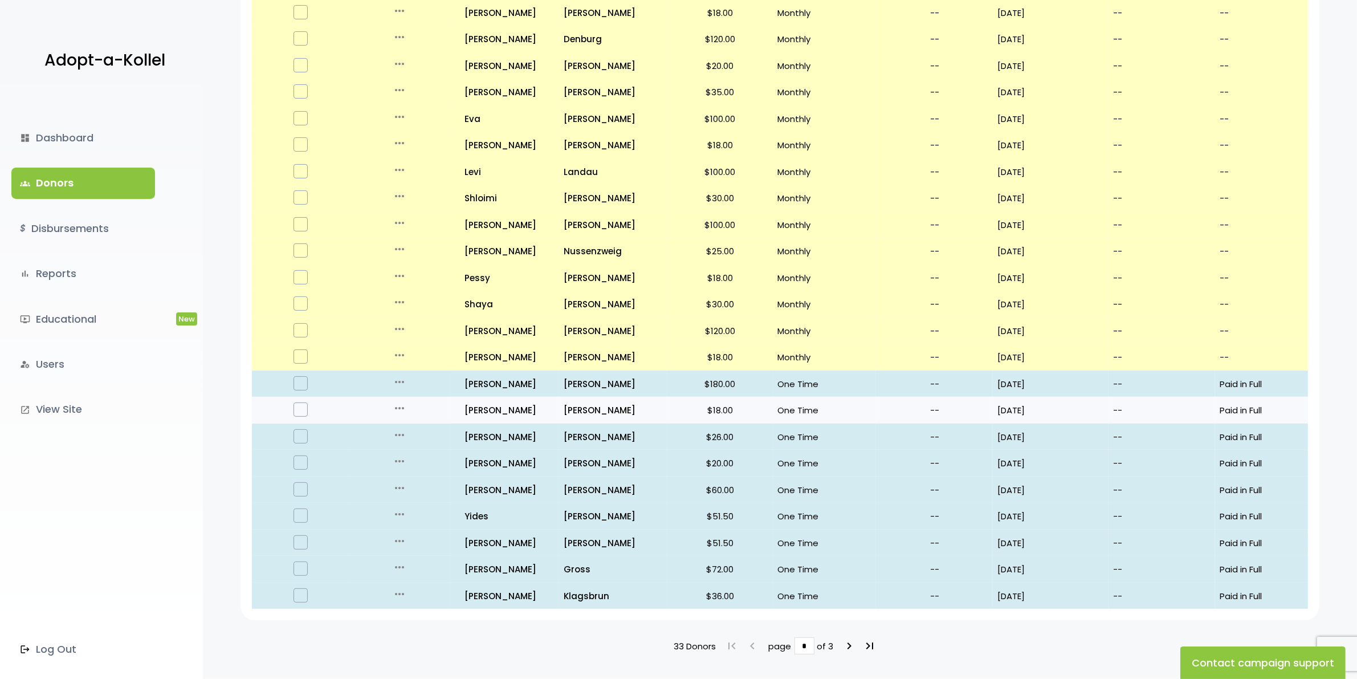
scroll to position [411, 0]
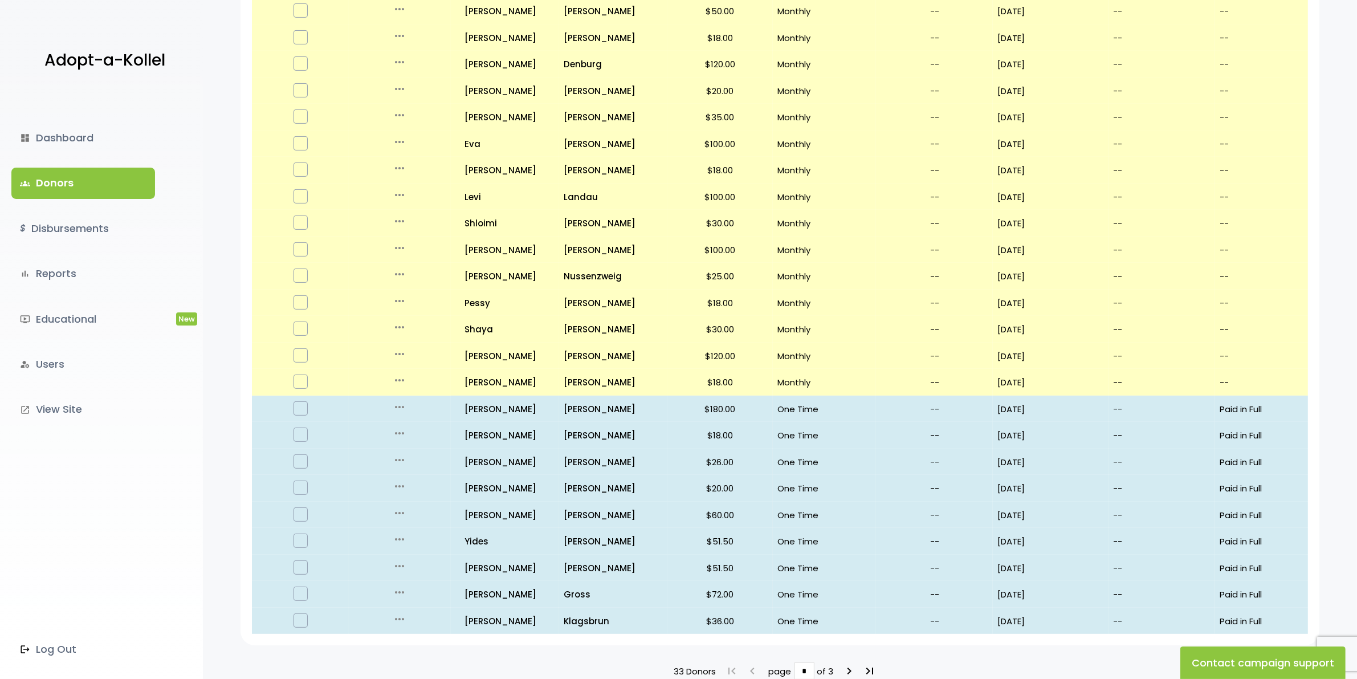
click at [50, 189] on link "groups Donors" at bounding box center [83, 183] width 144 height 31
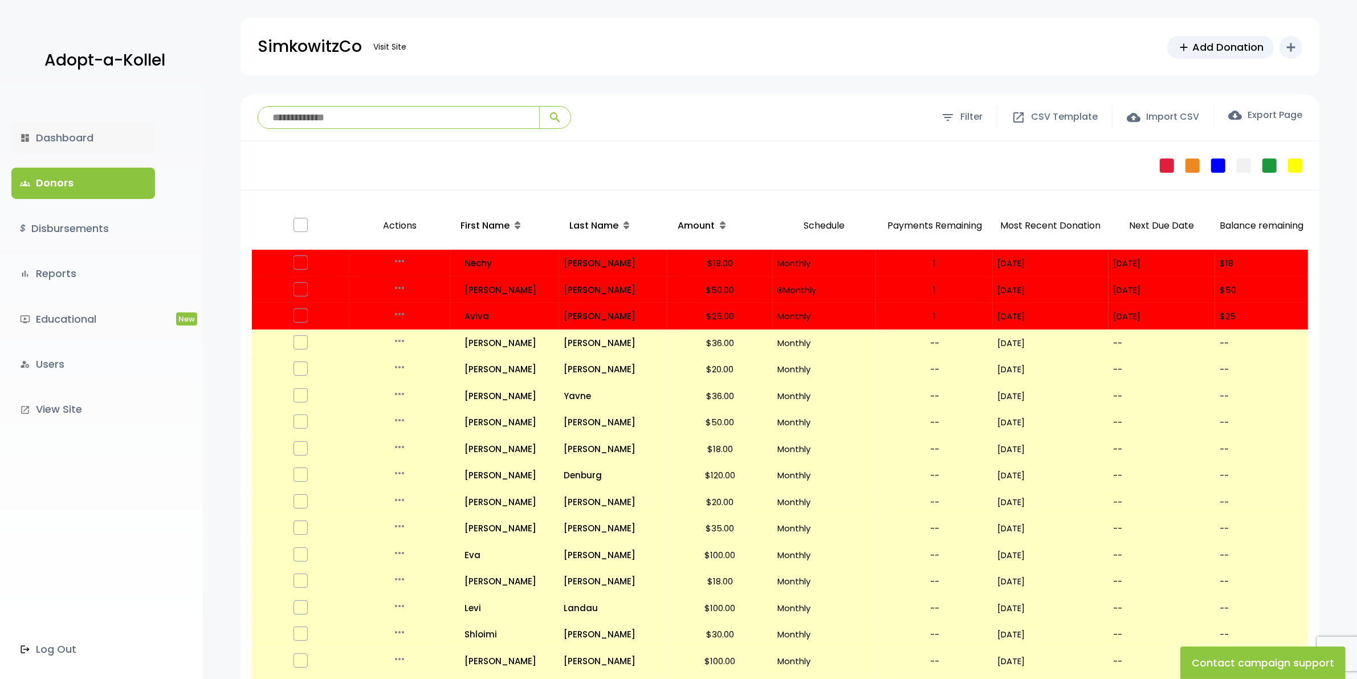
click at [44, 137] on link "dashboard Dashboard" at bounding box center [83, 138] width 144 height 31
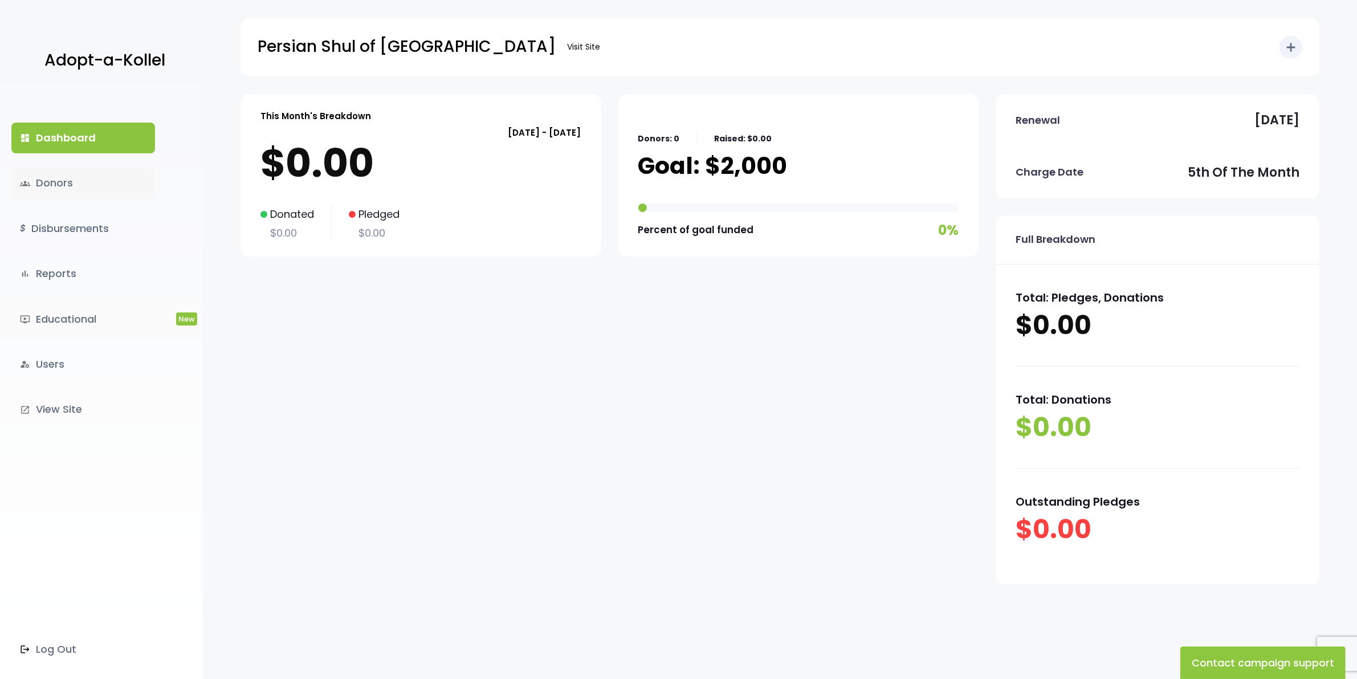
click at [77, 182] on link "groups Donors" at bounding box center [83, 183] width 144 height 31
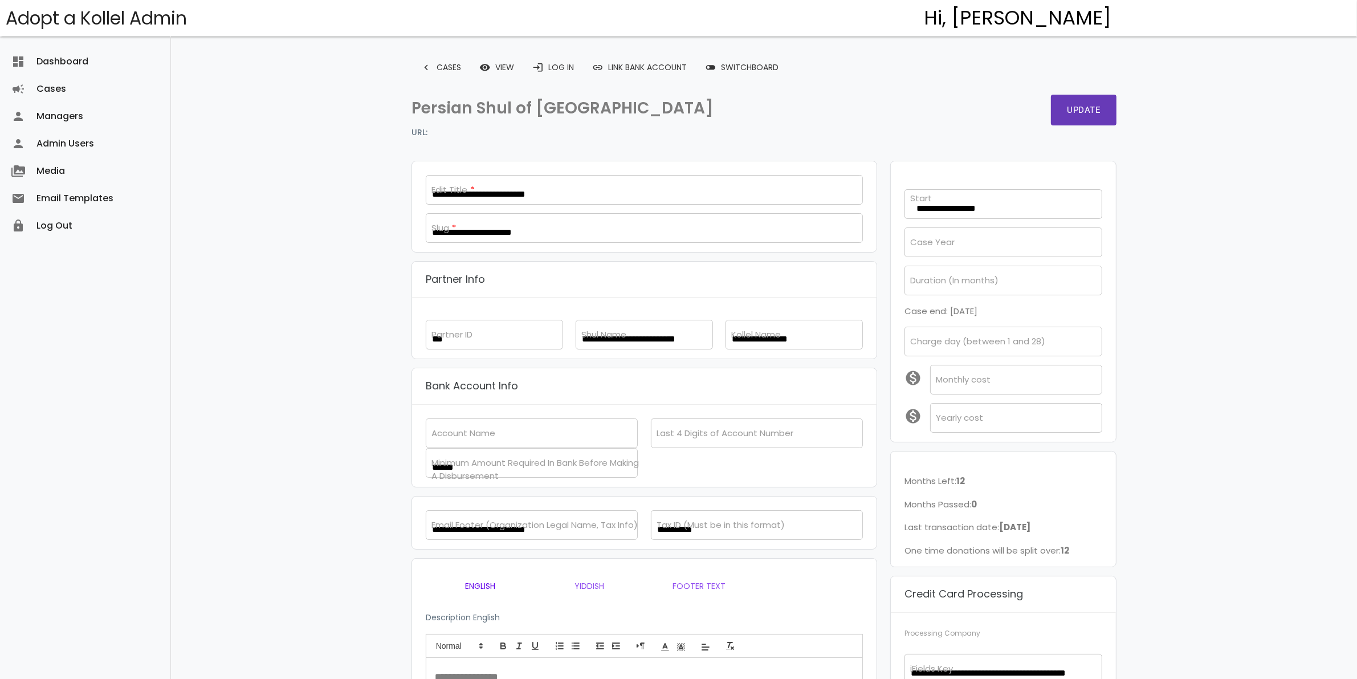
scroll to position [18, 0]
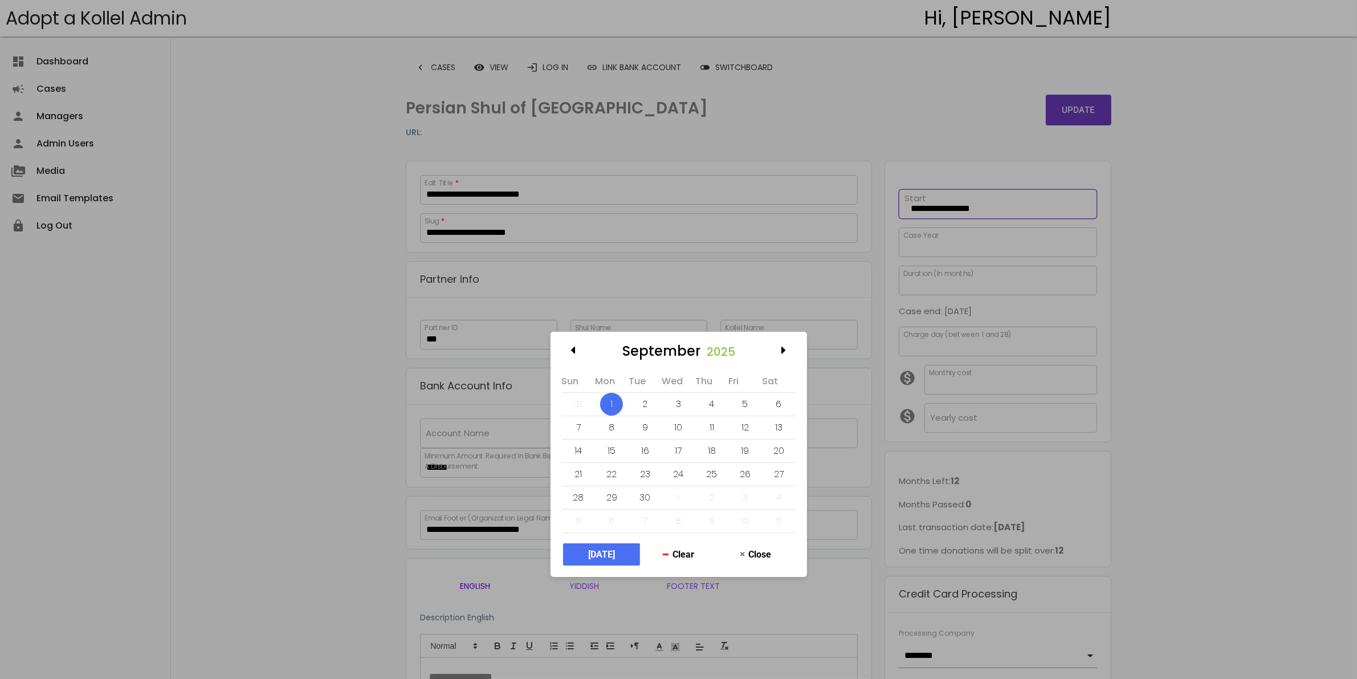
click at [966, 207] on div "**********" at bounding box center [997, 200] width 211 height 35
click at [577, 345] on div at bounding box center [578, 349] width 23 height 23
click at [574, 517] on div "31" at bounding box center [583, 520] width 23 height 23
type input "**********"
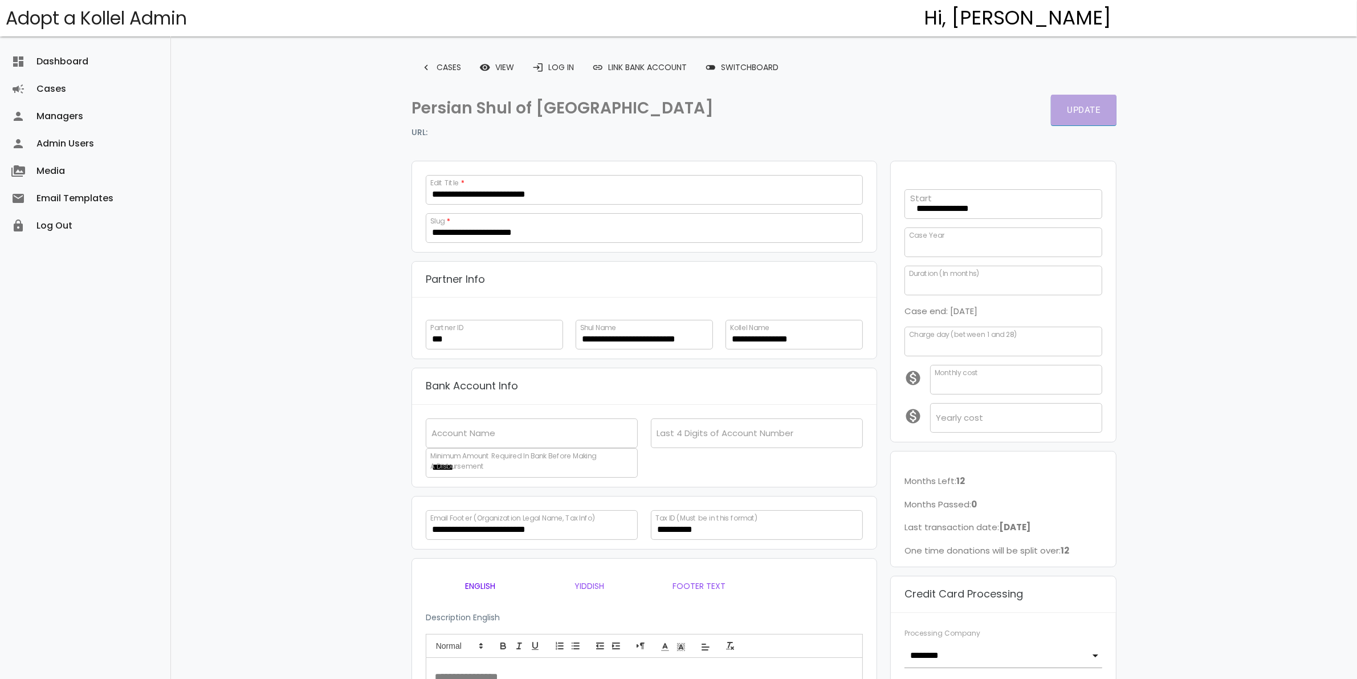
click at [1079, 109] on button "Update" at bounding box center [1084, 110] width 66 height 31
click at [557, 70] on link "login Log In" at bounding box center [553, 67] width 60 height 21
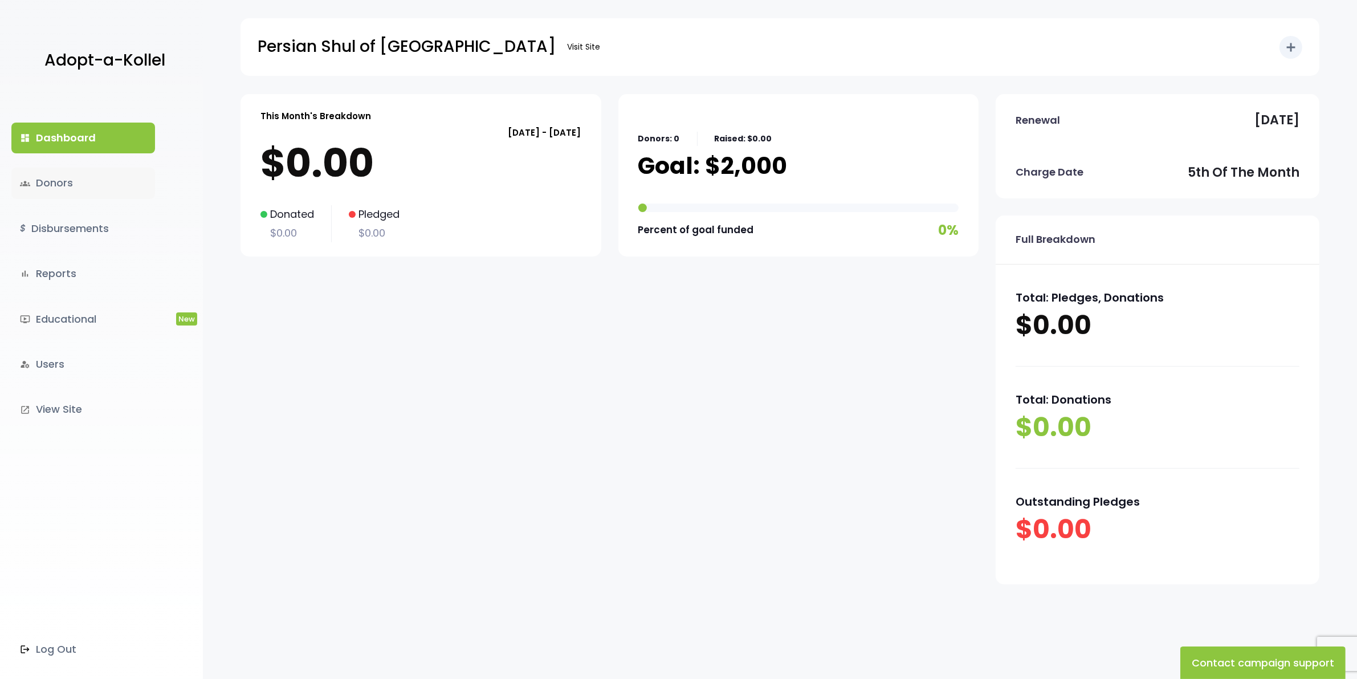
click at [46, 183] on link "groups Donors" at bounding box center [83, 183] width 144 height 31
